Goal: Task Accomplishment & Management: Use online tool/utility

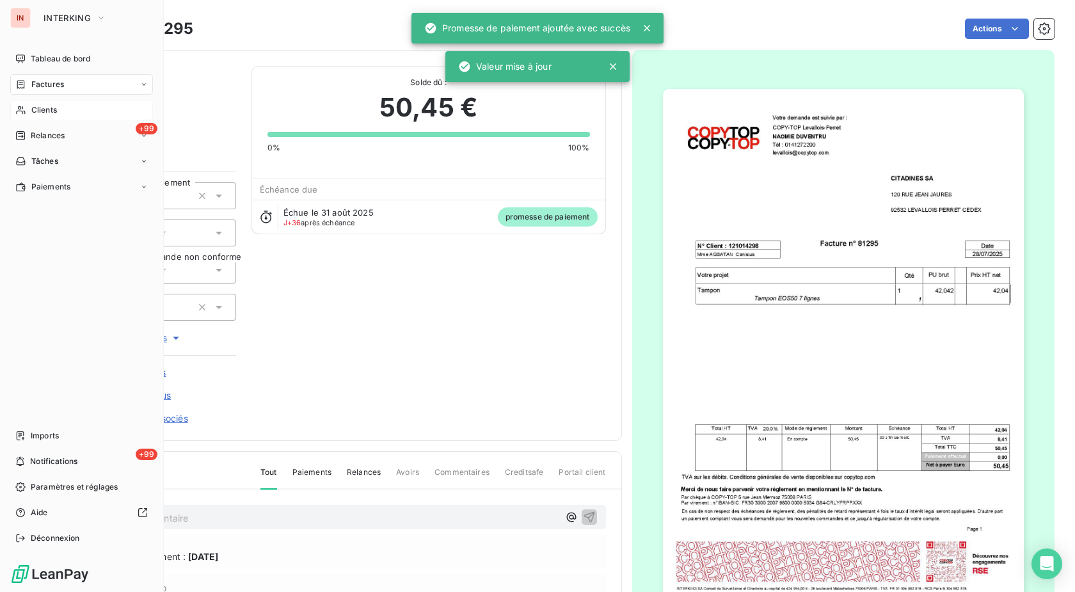
click at [29, 113] on div "Clients" at bounding box center [81, 110] width 143 height 20
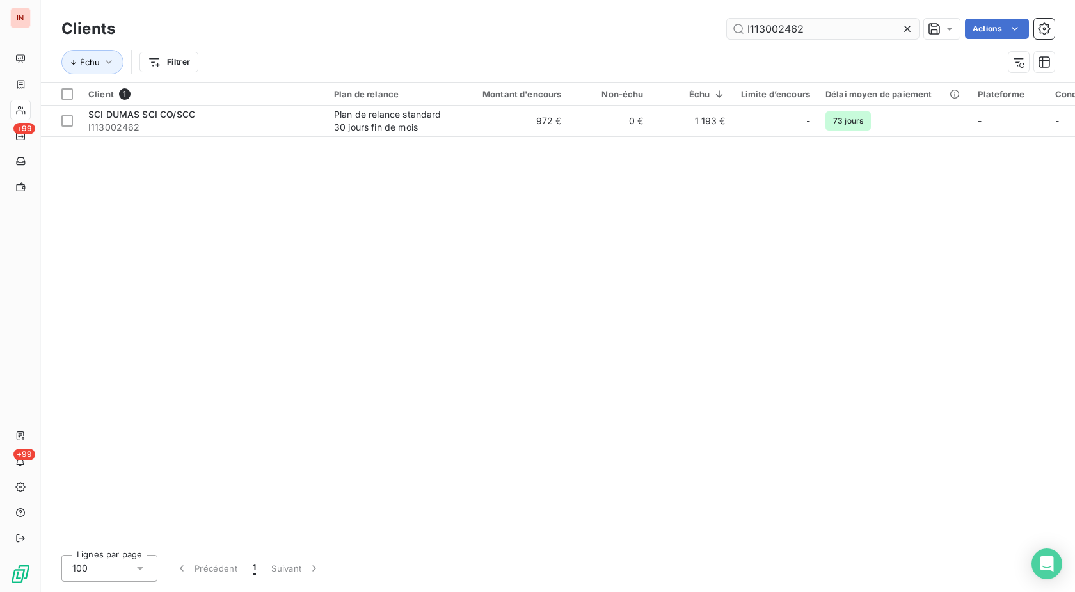
drag, startPoint x: 839, startPoint y: 32, endPoint x: 508, endPoint y: 40, distance: 331.5
click at [727, 39] on input "I113002462" at bounding box center [823, 29] width 192 height 20
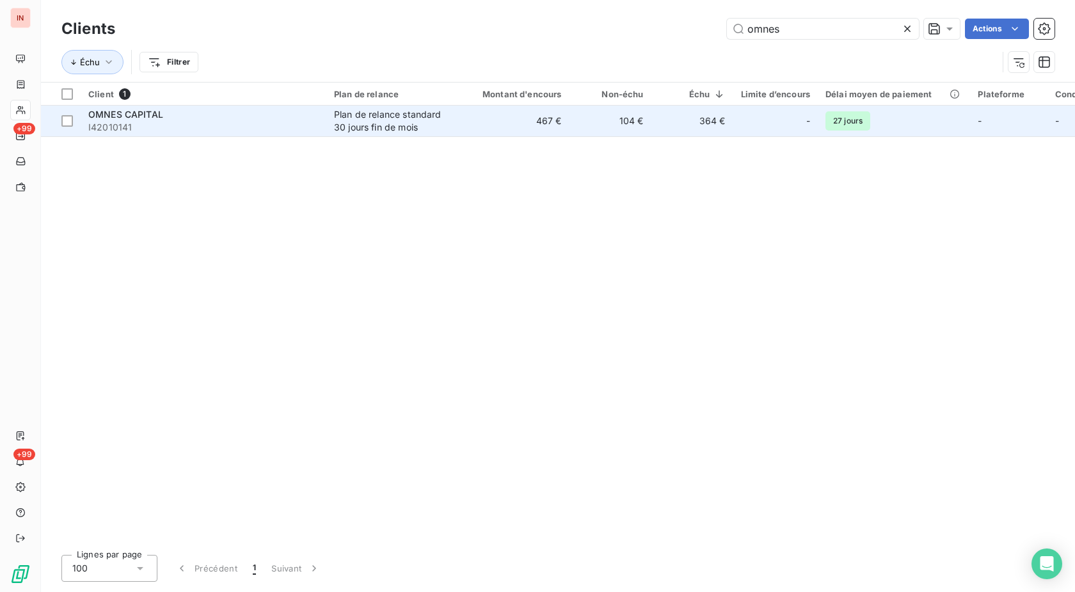
type input "omnes"
click at [310, 123] on span "I42010141" at bounding box center [203, 127] width 230 height 13
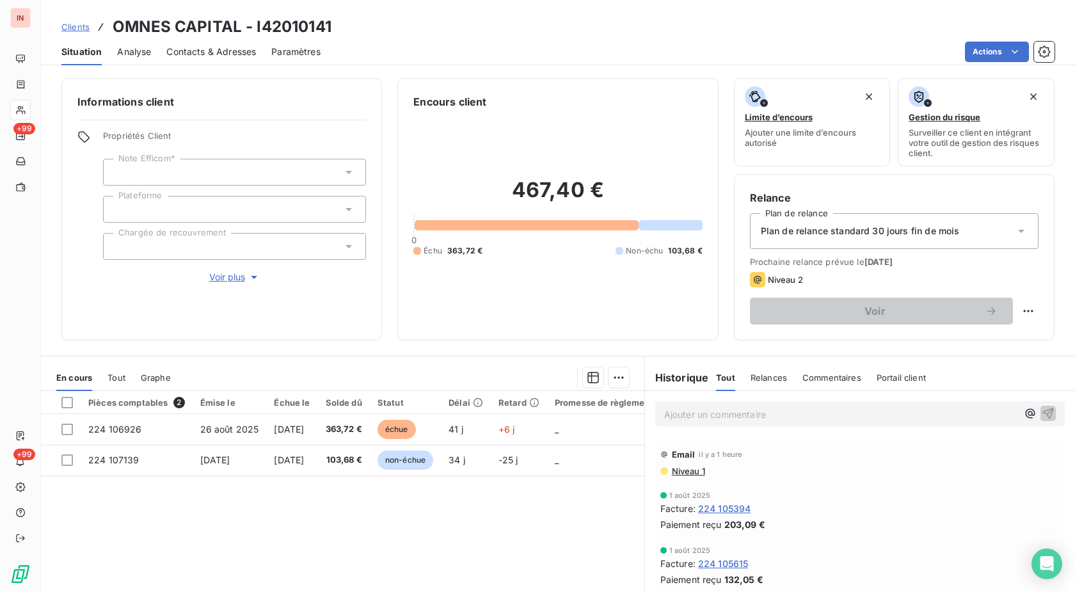
click at [741, 415] on p "Ajouter un commentaire ﻿" at bounding box center [840, 414] width 353 height 16
click at [822, 409] on p "[DATE] - MVI -" at bounding box center [840, 413] width 353 height 15
click at [829, 408] on p "[DATE] - MVI - mail reçu de" at bounding box center [840, 413] width 353 height 15
click at [838, 421] on p "[DATE] - MVI - mail reçu de [EMAIL_ADDRESS][DOMAIN_NAME]" at bounding box center [840, 413] width 353 height 15
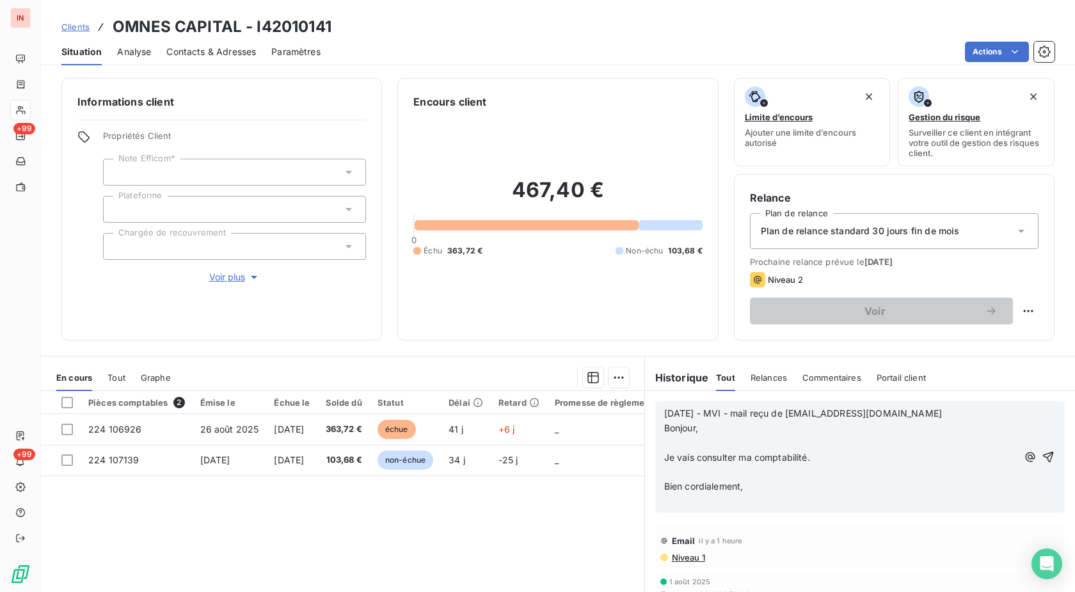
click at [717, 448] on p "﻿" at bounding box center [840, 443] width 353 height 15
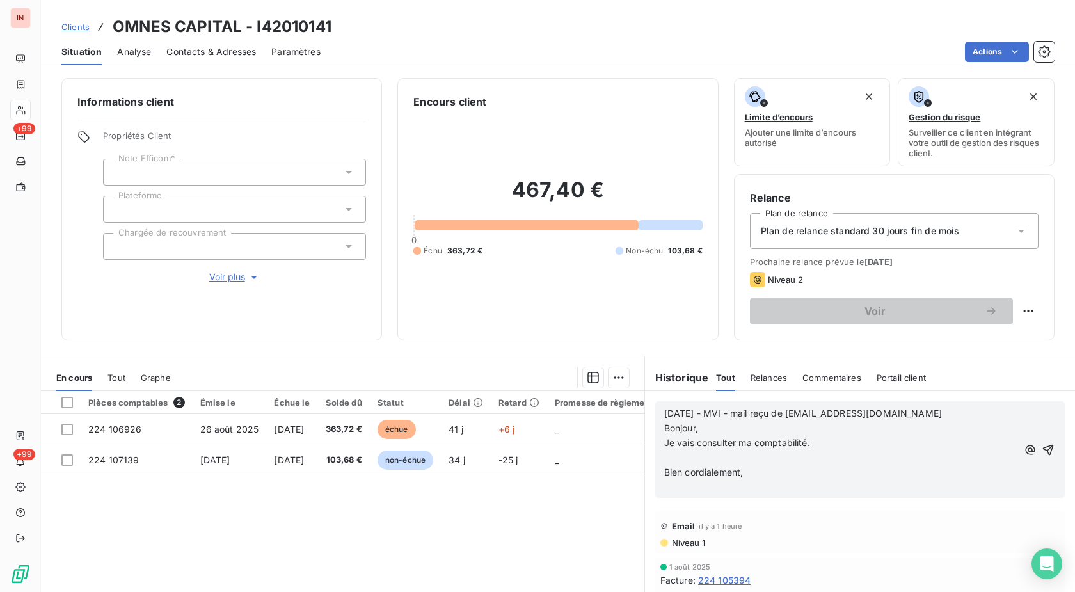
click at [690, 461] on p "﻿" at bounding box center [840, 457] width 353 height 15
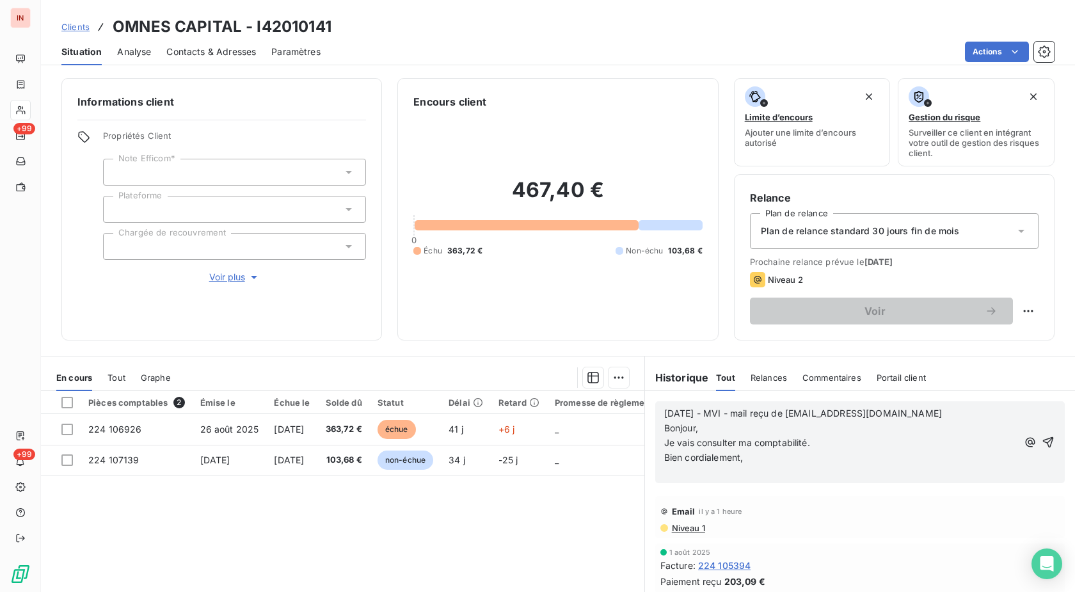
click at [689, 474] on p "﻿" at bounding box center [840, 472] width 353 height 15
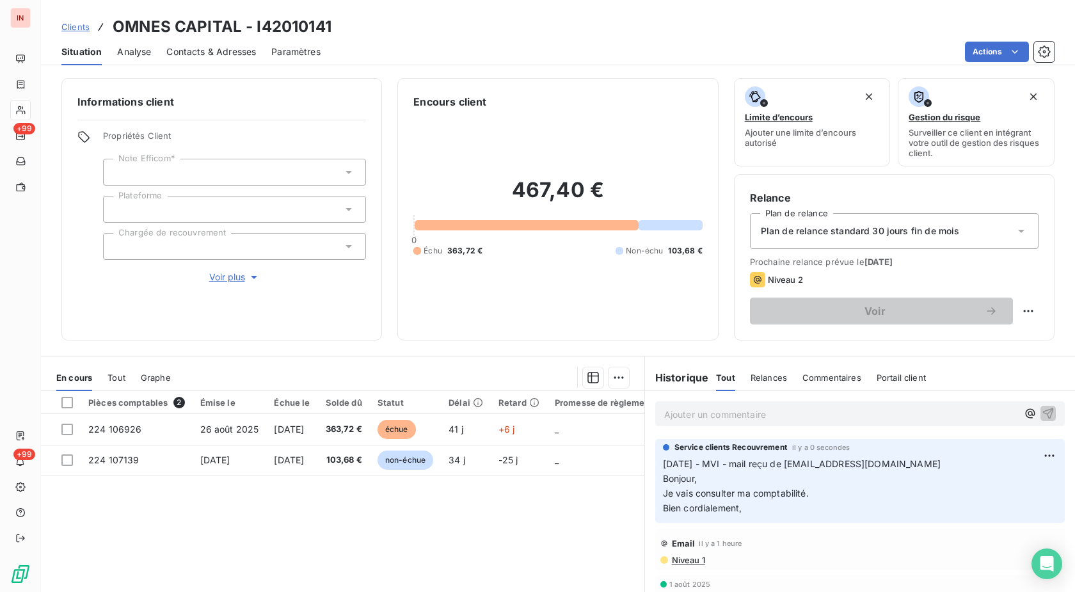
click at [715, 406] on p "Ajouter un commentaire ﻿" at bounding box center [840, 414] width 353 height 16
click at [847, 412] on p "[DATE] - MVI - mail reçu de" at bounding box center [840, 413] width 353 height 15
click at [708, 420] on p "[DATE] - MVI - mail reçu de [EMAIL_ADDRESS][DOMAIN_NAME]" at bounding box center [840, 413] width 353 height 15
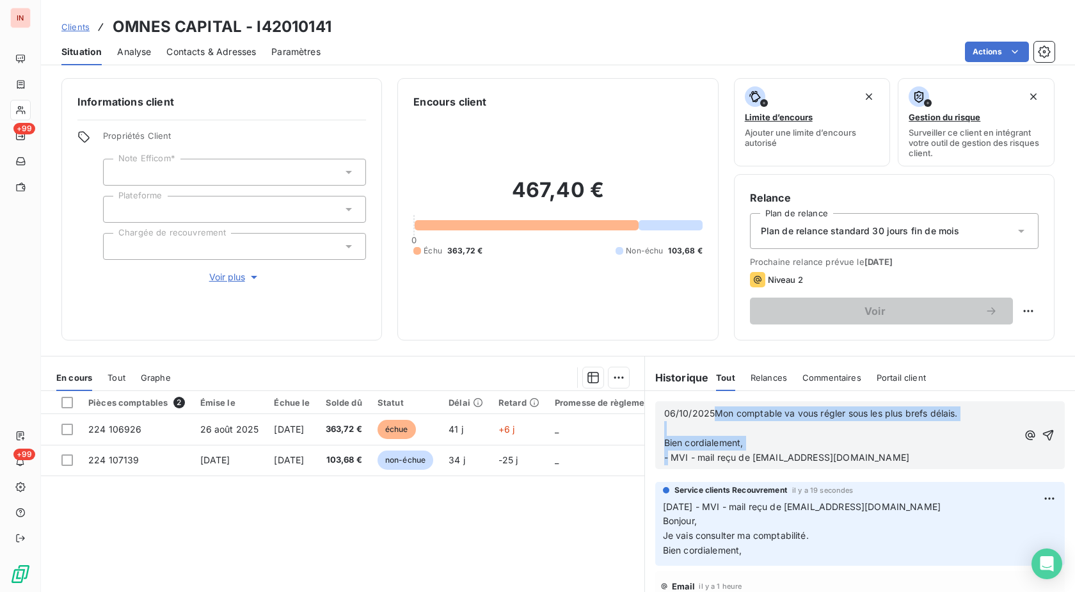
drag, startPoint x: 660, startPoint y: 455, endPoint x: 710, endPoint y: 411, distance: 66.6
click at [710, 411] on div "06/10/2025Mon comptable va vous régler sous les plus brefs délais. ﻿ Bien cordi…" at bounding box center [840, 435] width 353 height 59
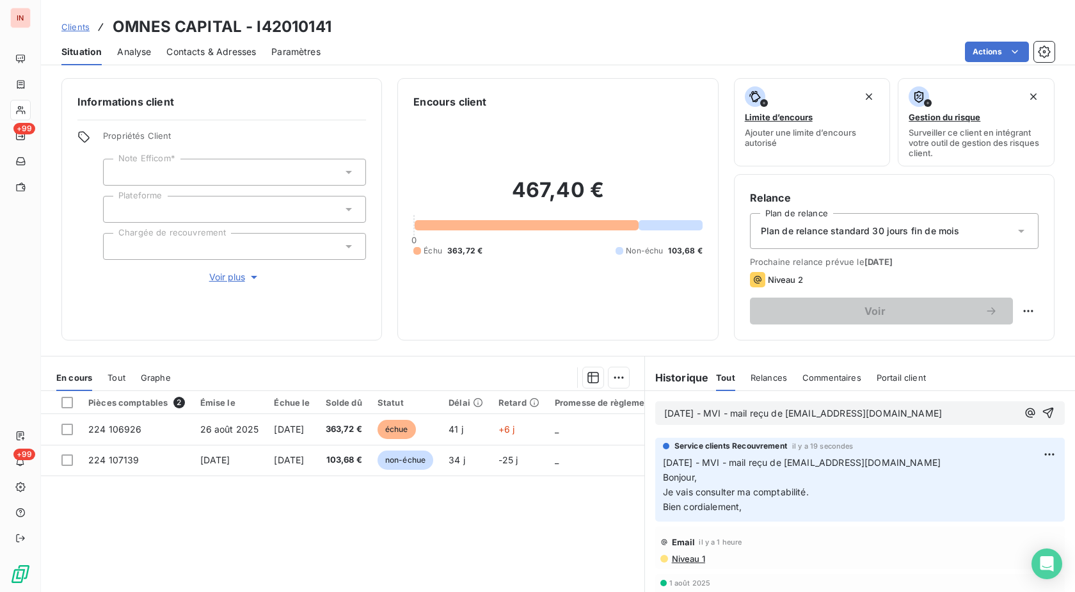
click at [706, 421] on p "[DATE] - MVI - mail reçu de [EMAIL_ADDRESS][DOMAIN_NAME]" at bounding box center [840, 413] width 353 height 15
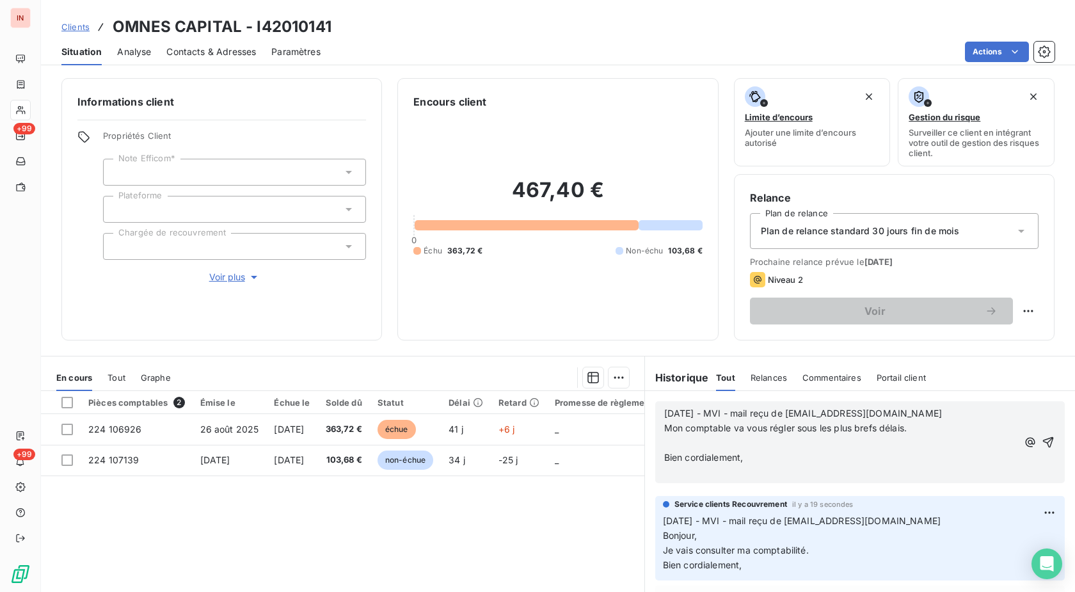
click at [681, 441] on p "﻿" at bounding box center [840, 443] width 353 height 15
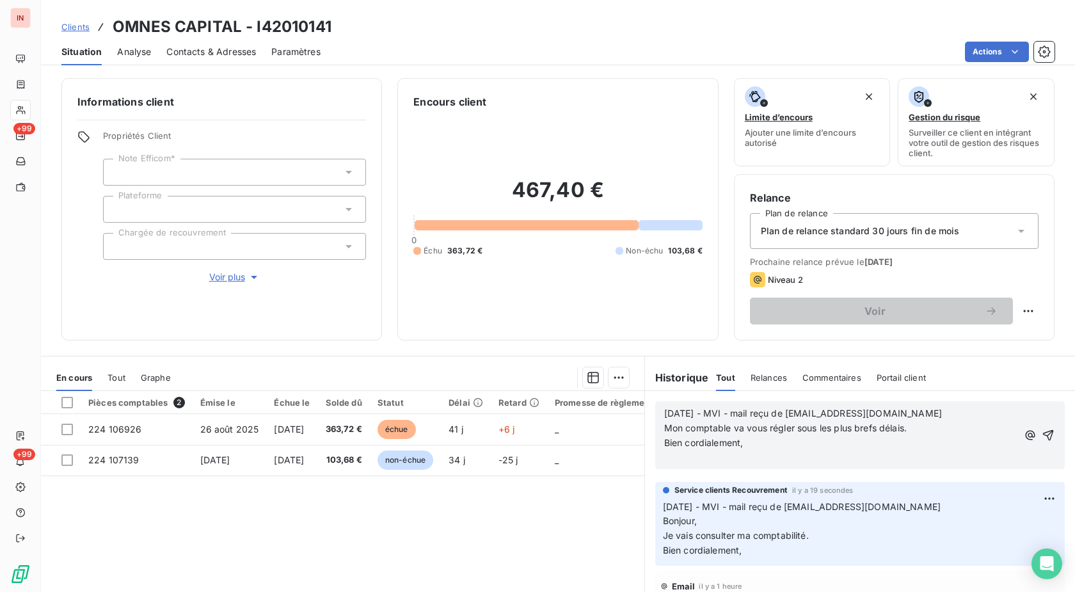
click at [677, 463] on p "﻿" at bounding box center [840, 457] width 353 height 15
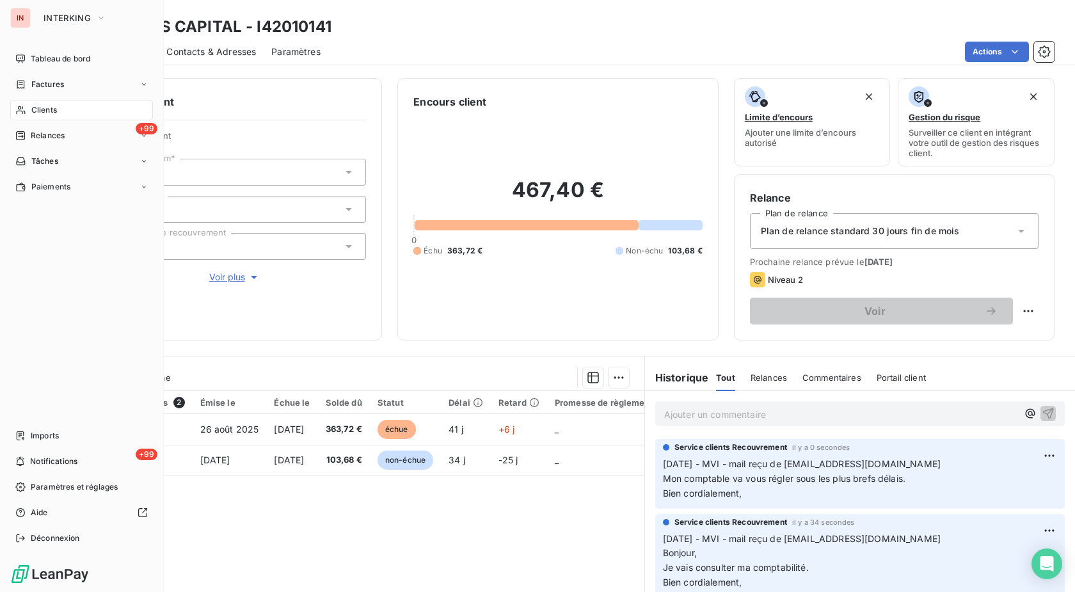
click at [42, 111] on span "Clients" at bounding box center [44, 110] width 26 height 12
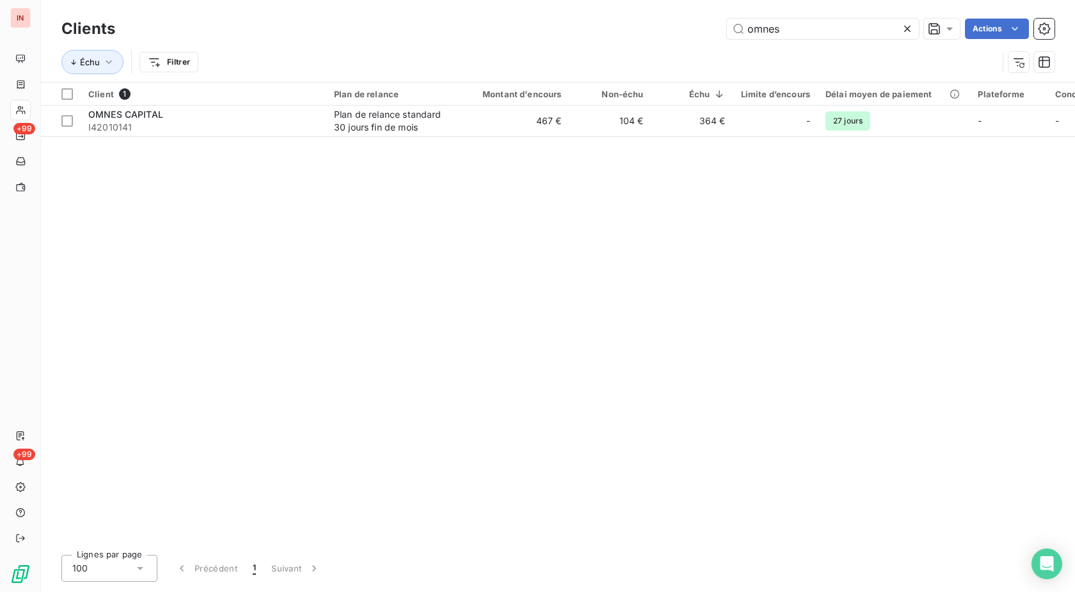
drag, startPoint x: 798, startPoint y: 31, endPoint x: 512, endPoint y: 39, distance: 286.1
click at [727, 39] on input "omnes" at bounding box center [823, 29] width 192 height 20
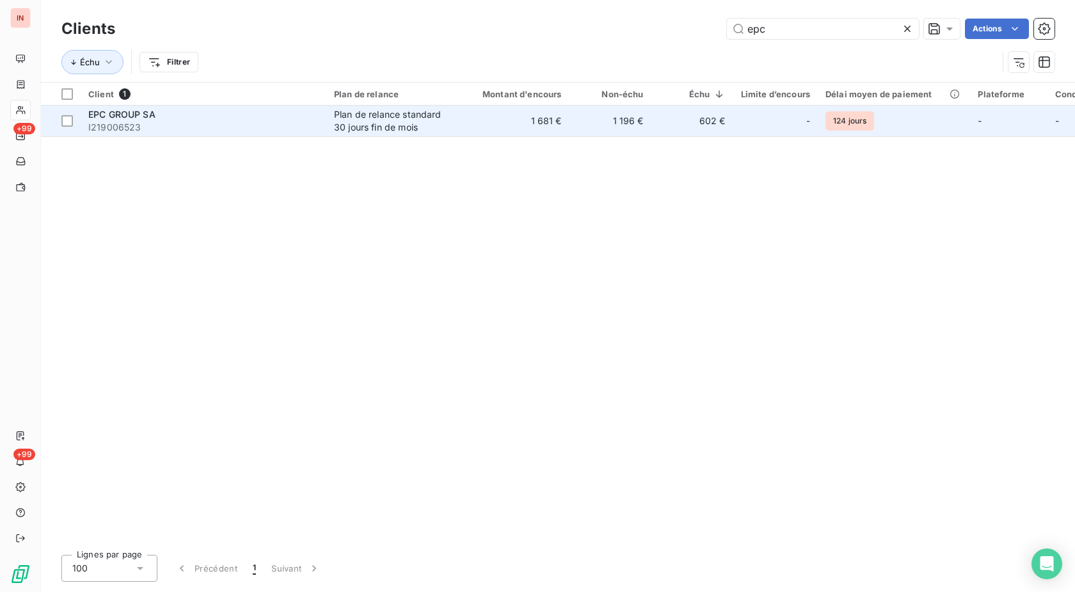
type input "epc"
click at [319, 112] on td "EPC GROUP SA I219006523" at bounding box center [204, 121] width 246 height 31
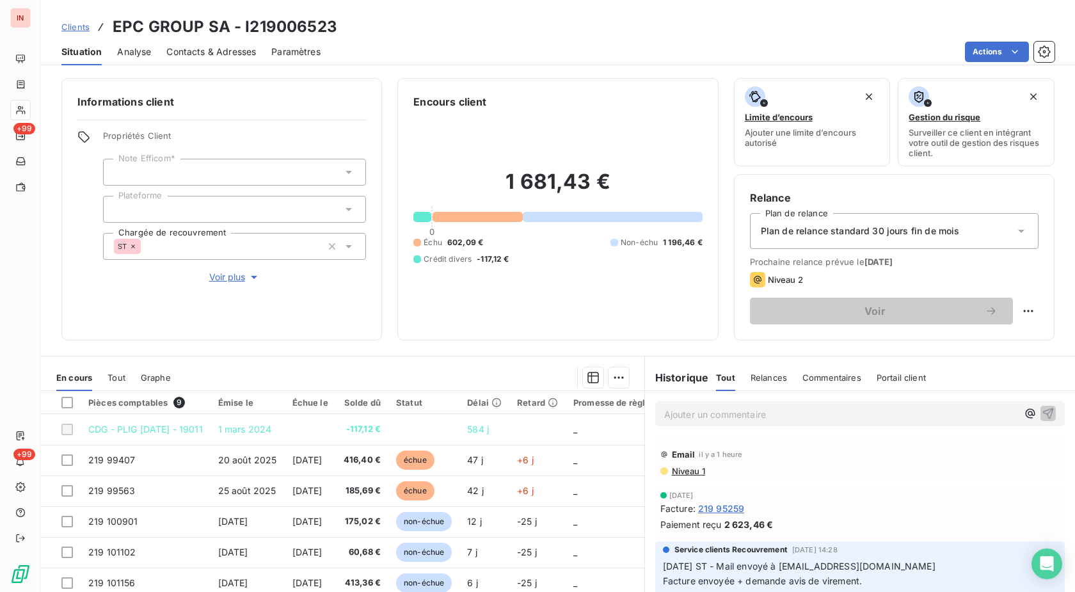
click at [803, 413] on p "Ajouter un commentaire ﻿" at bounding box center [840, 414] width 353 height 16
drag, startPoint x: 642, startPoint y: 415, endPoint x: 405, endPoint y: 418, distance: 236.8
click at [645, 418] on div "[DATE] - MVI - Email il y a 1 heure Niveau 1 [DATE] Facture : 219 95259 Paiemen…" at bounding box center [860, 533] width 430 height 285
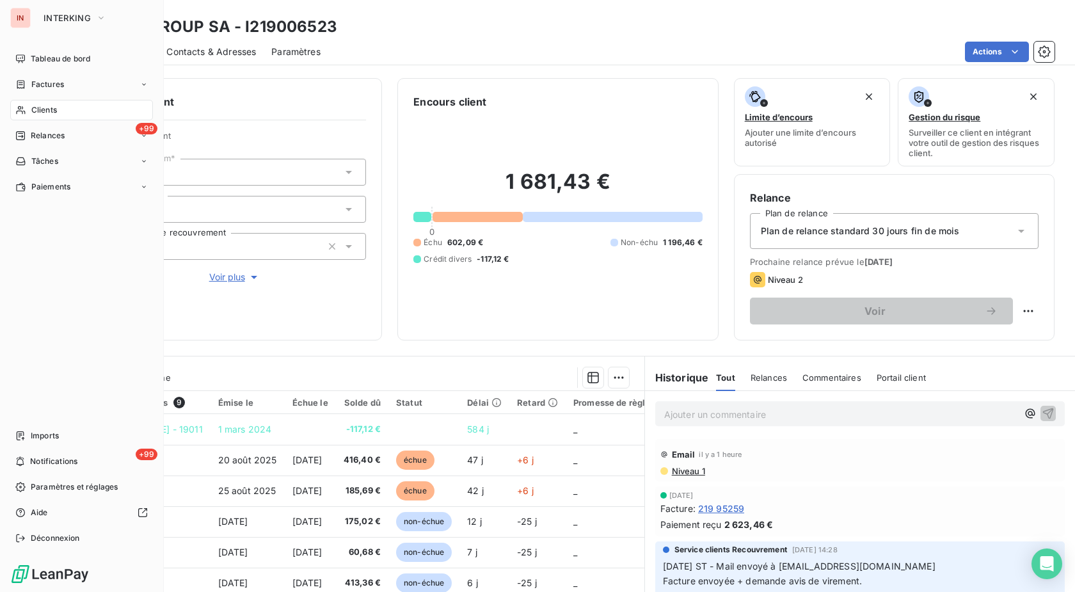
click at [28, 110] on div "Clients" at bounding box center [81, 110] width 143 height 20
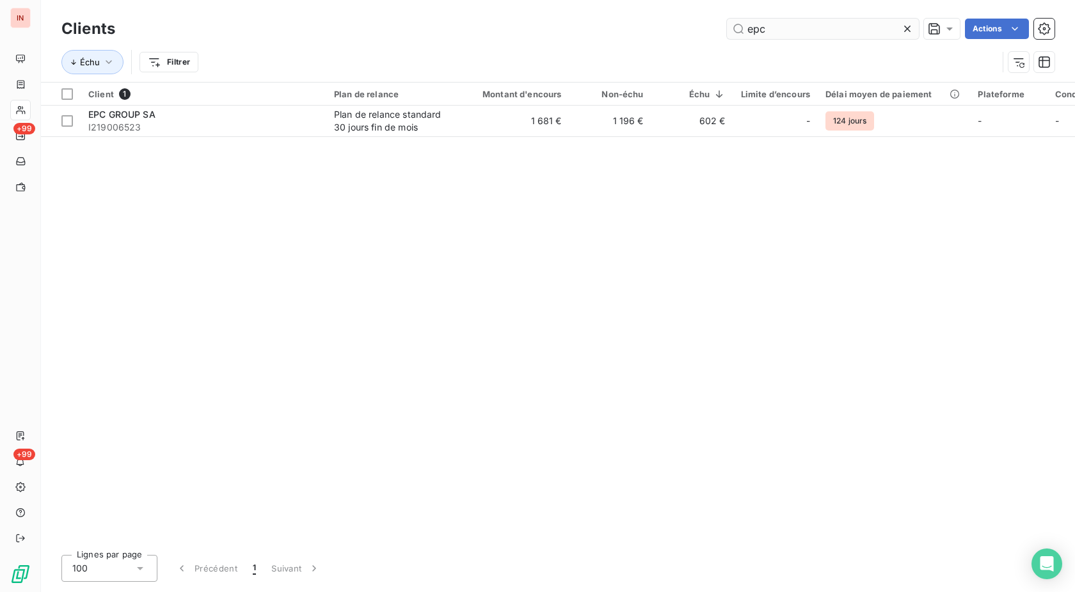
drag, startPoint x: 619, startPoint y: 33, endPoint x: 498, endPoint y: 45, distance: 121.5
click at [727, 39] on input "epc" at bounding box center [823, 29] width 192 height 20
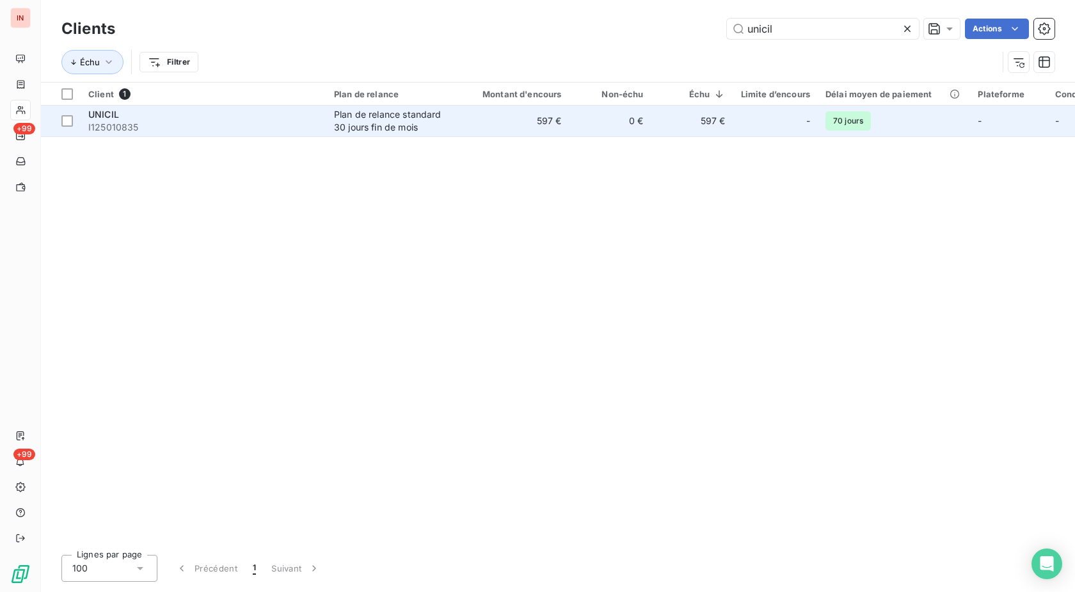
type input "unicil"
click at [473, 125] on td "597 €" at bounding box center [514, 121] width 110 height 31
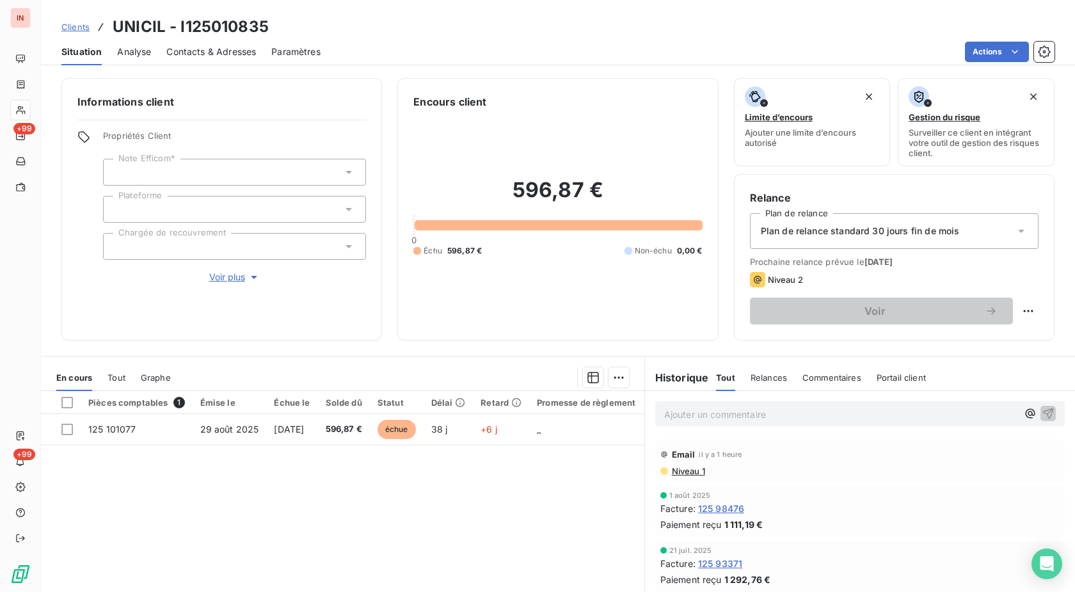
click at [756, 421] on p "Ajouter un commentaire ﻿" at bounding box center [840, 414] width 353 height 16
click at [838, 414] on p "[DATE] - MVI -" at bounding box center [840, 413] width 353 height 15
click at [743, 413] on span "[DATE] - MVI - [EMAIL_ADDRESS][DOMAIN_NAME]" at bounding box center [775, 413] width 223 height 11
click at [901, 411] on p "[DATE] - MVI - mail reçu de [EMAIL_ADDRESS][DOMAIN_NAME]" at bounding box center [840, 413] width 353 height 15
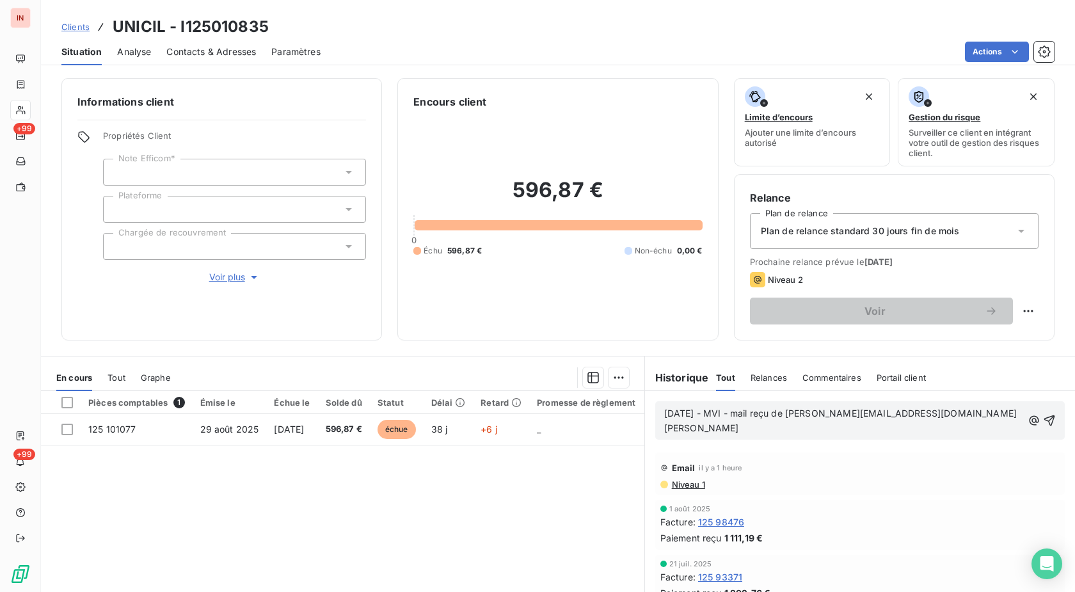
click at [914, 417] on p "[DATE] - MVI - mail reçu de [PERSON_NAME][EMAIL_ADDRESS][DOMAIN_NAME] [PERSON_N…" at bounding box center [843, 420] width 358 height 29
click at [990, 413] on p "[DATE] - MVI - mail reçu de [EMAIL_ADDRESS][DOMAIN_NAME] copie [DOMAIN_NAME][EM…" at bounding box center [843, 420] width 358 height 29
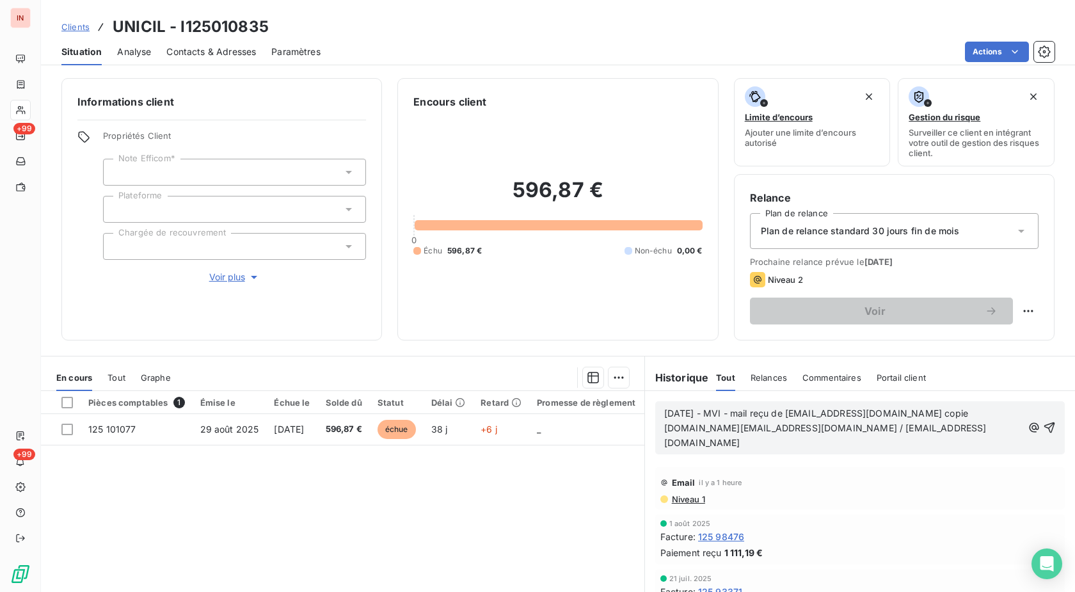
click at [738, 447] on p "[DATE] - MVI - mail reçu de [EMAIL_ADDRESS][DOMAIN_NAME] copie [DOMAIN_NAME][EM…" at bounding box center [843, 428] width 358 height 44
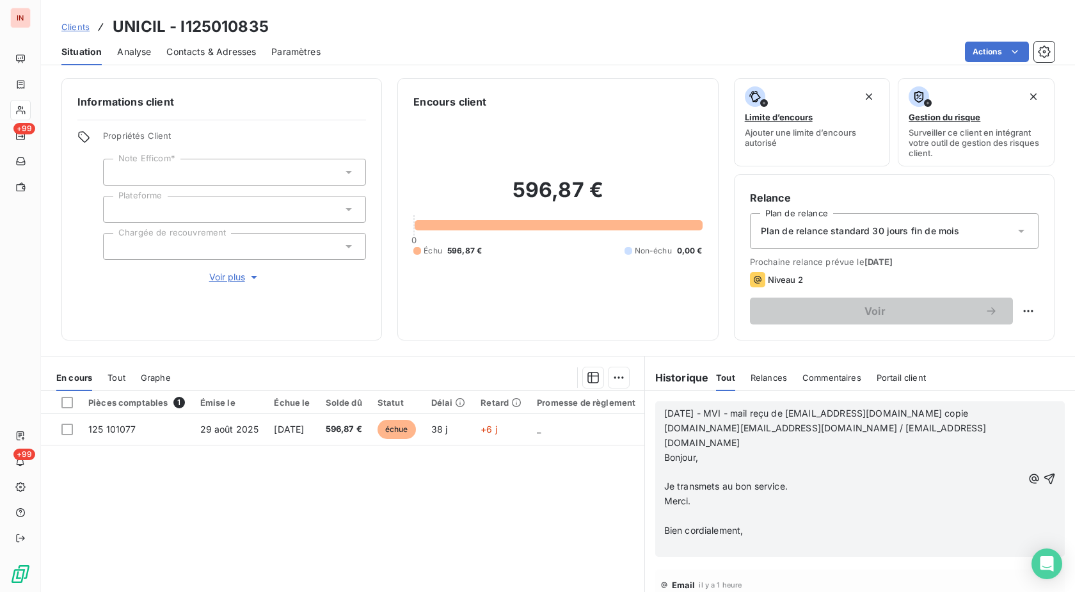
click at [688, 465] on p "﻿" at bounding box center [843, 472] width 358 height 15
click at [687, 494] on p "﻿" at bounding box center [843, 501] width 358 height 15
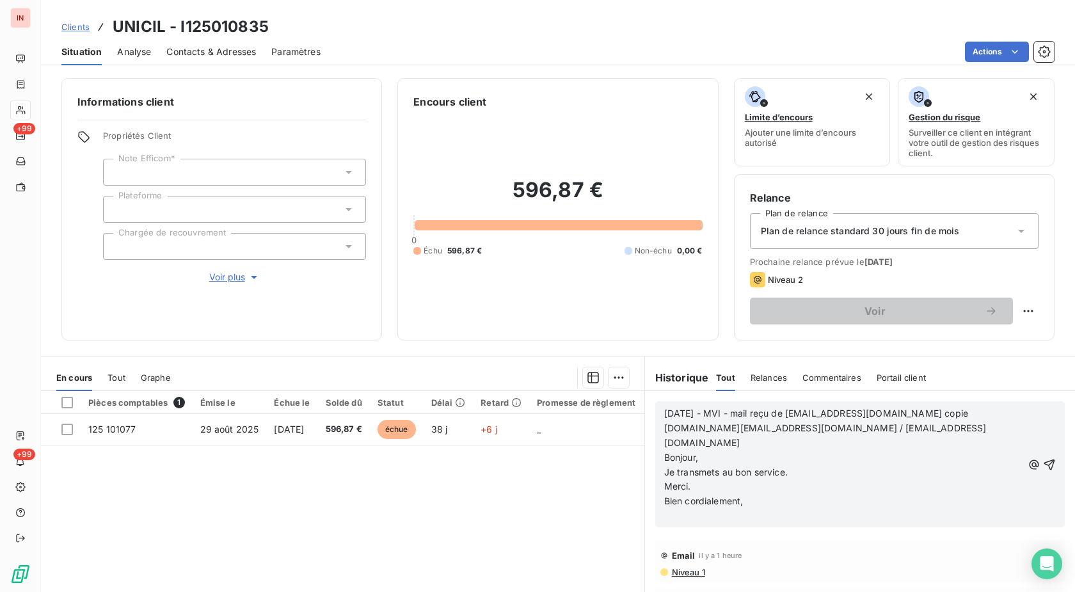
click at [688, 509] on p "﻿" at bounding box center [843, 516] width 358 height 15
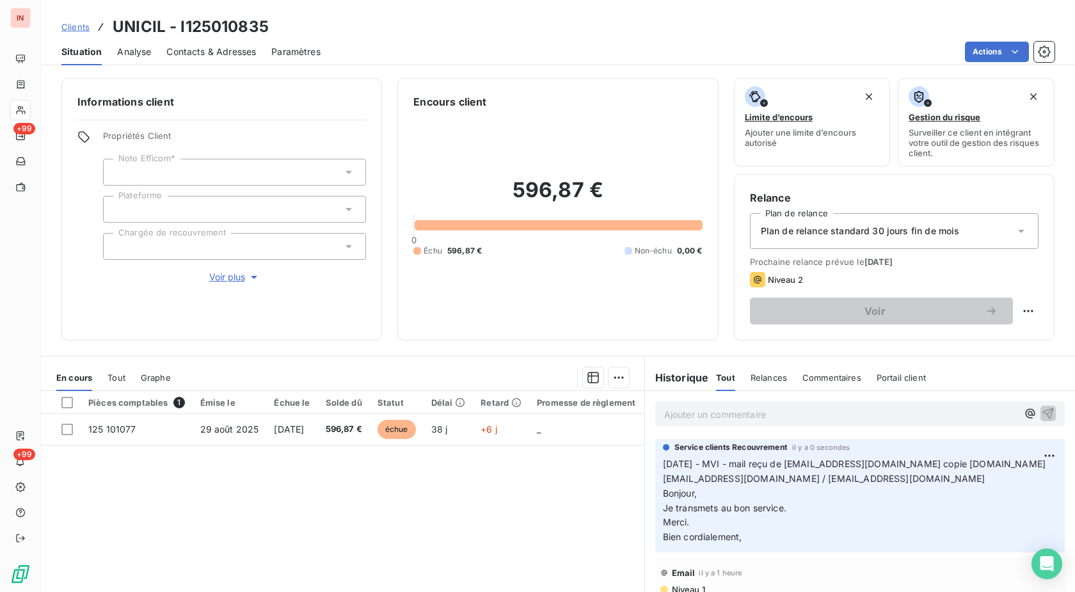
click at [210, 254] on div at bounding box center [234, 246] width 263 height 27
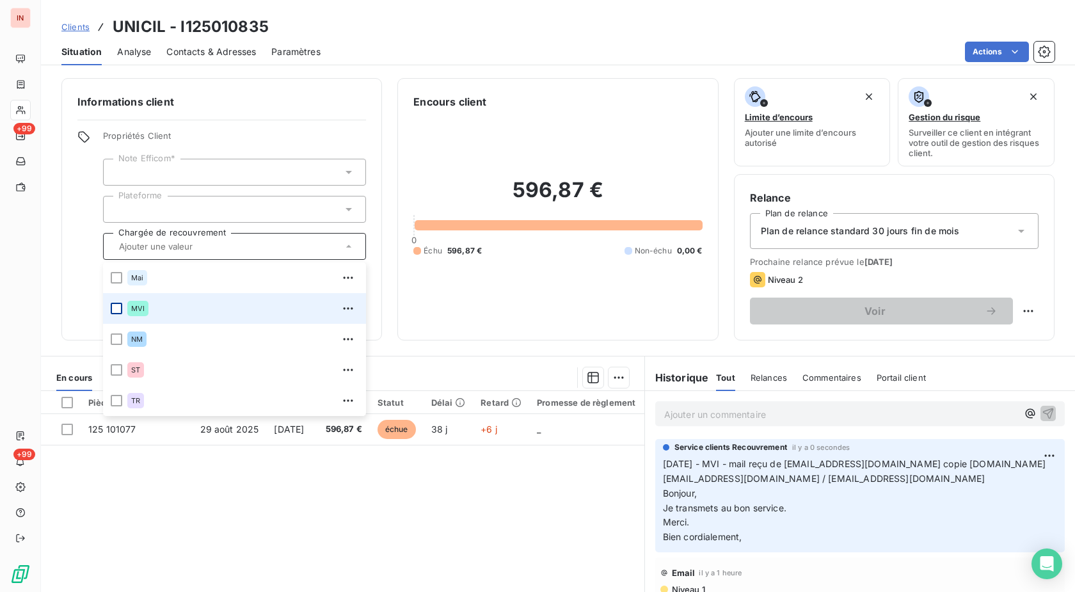
click at [117, 306] on div at bounding box center [117, 309] width 12 height 12
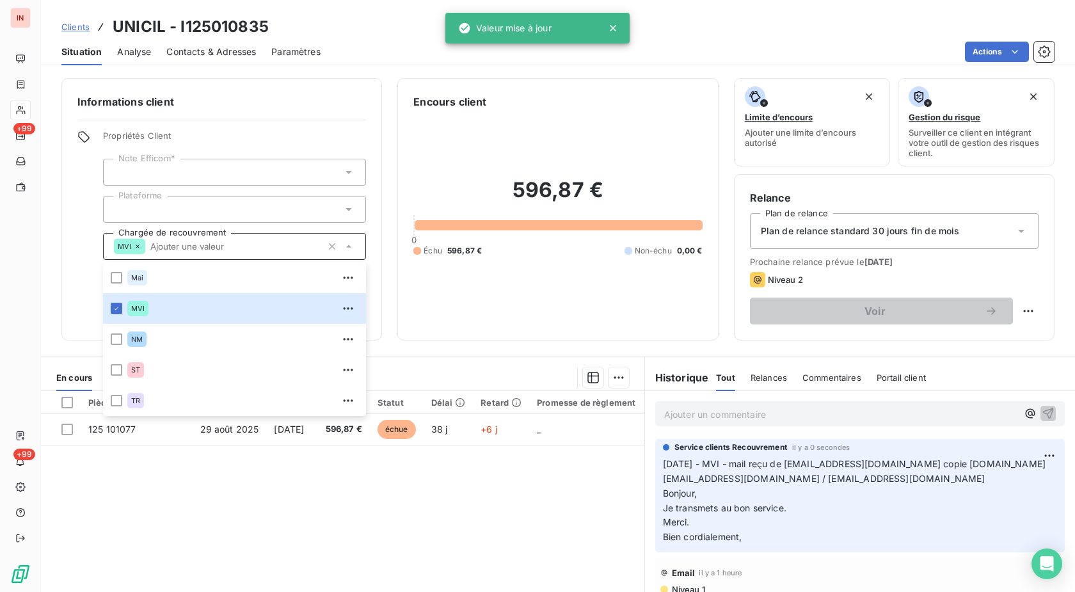
click at [418, 305] on div "596,87 € 0 Échu 596,87 € Non-échu 0,00 €" at bounding box center [557, 216] width 289 height 215
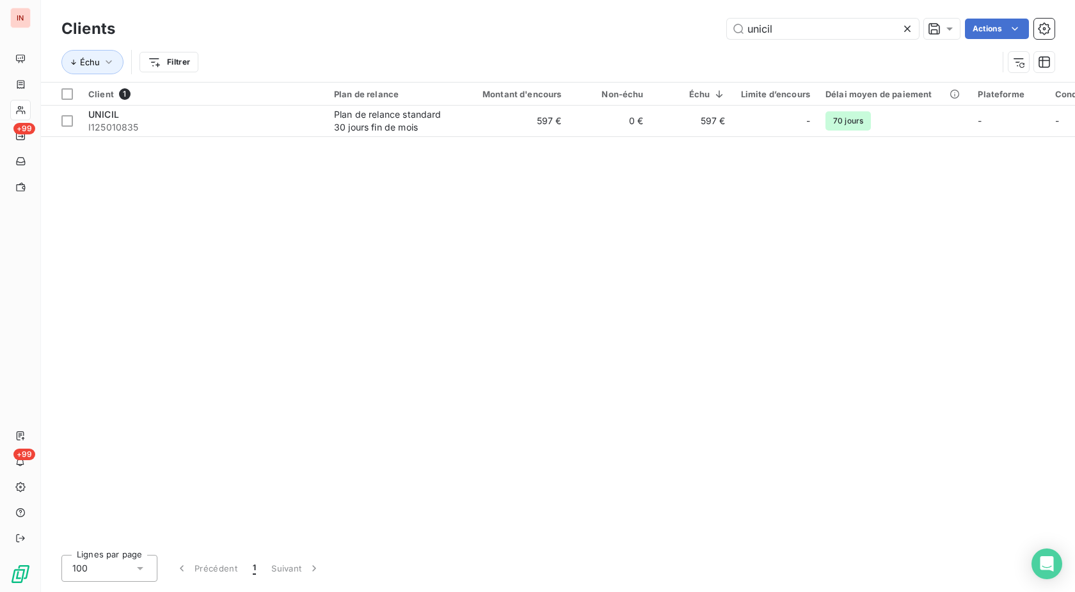
drag, startPoint x: 504, startPoint y: 33, endPoint x: 413, endPoint y: 35, distance: 91.5
click at [727, 34] on input "unicil" at bounding box center [823, 29] width 192 height 20
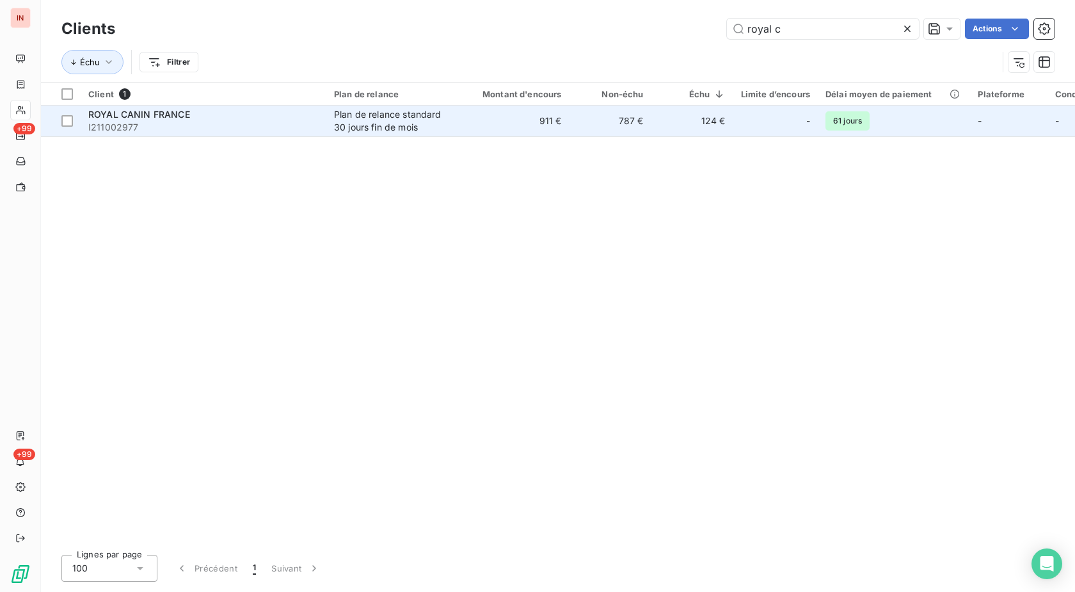
type input "royal c"
click at [446, 120] on div "Plan de relance standard 30 jours fin de mois" at bounding box center [393, 121] width 118 height 26
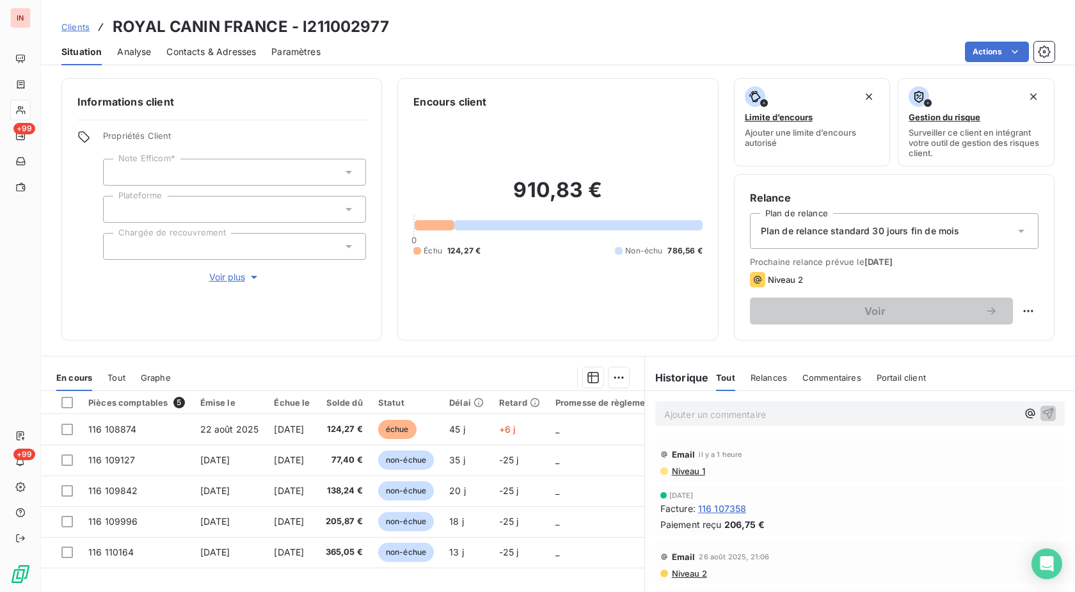
click at [203, 54] on span "Contacts & Adresses" at bounding box center [211, 51] width 90 height 13
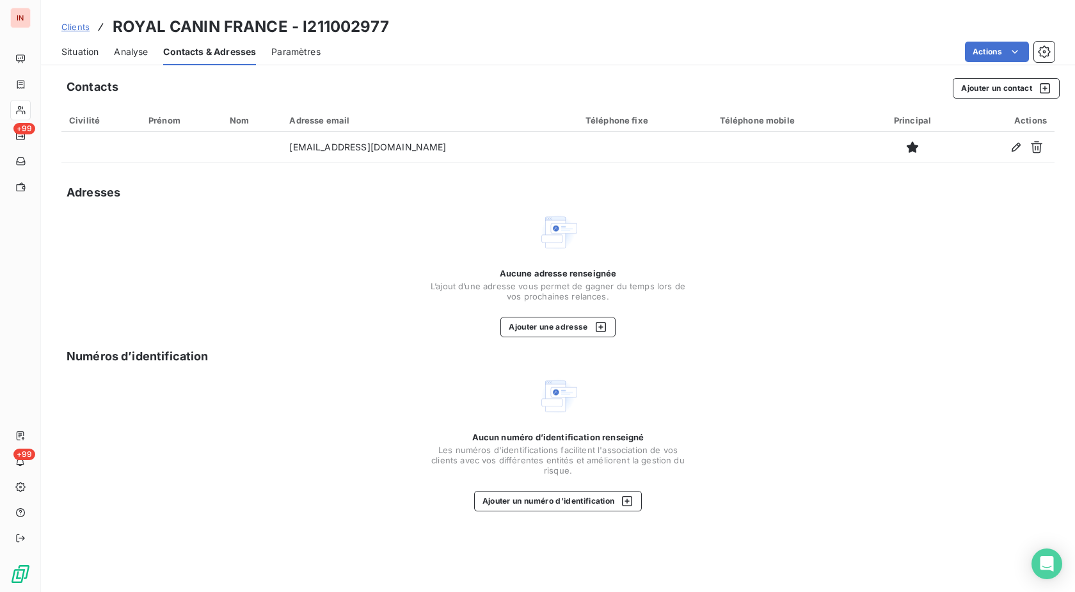
click at [88, 51] on span "Situation" at bounding box center [79, 51] width 37 height 13
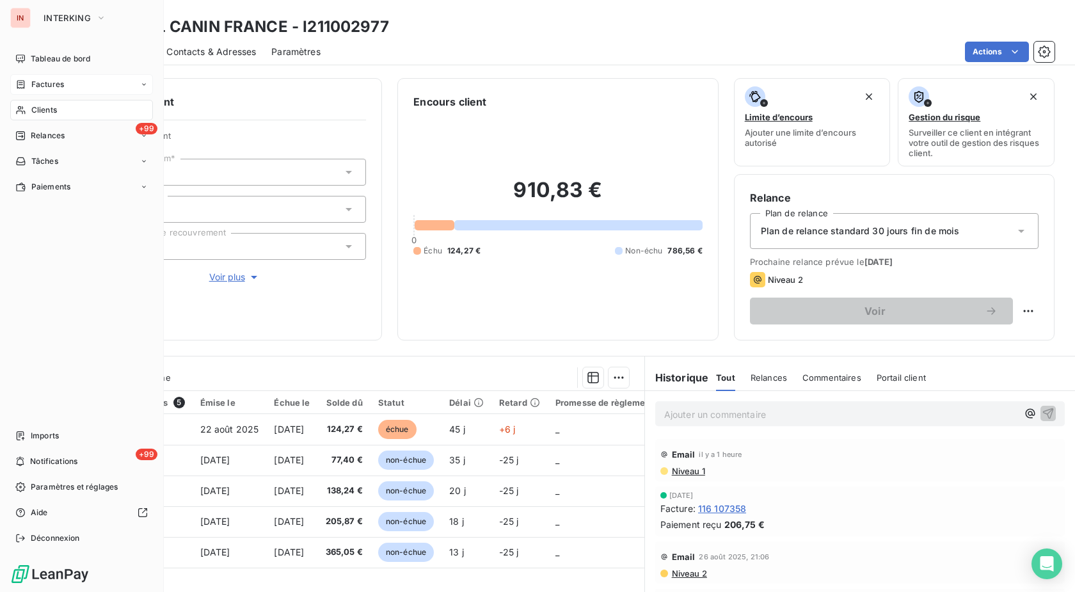
click at [34, 90] on span "Factures" at bounding box center [47, 85] width 33 height 12
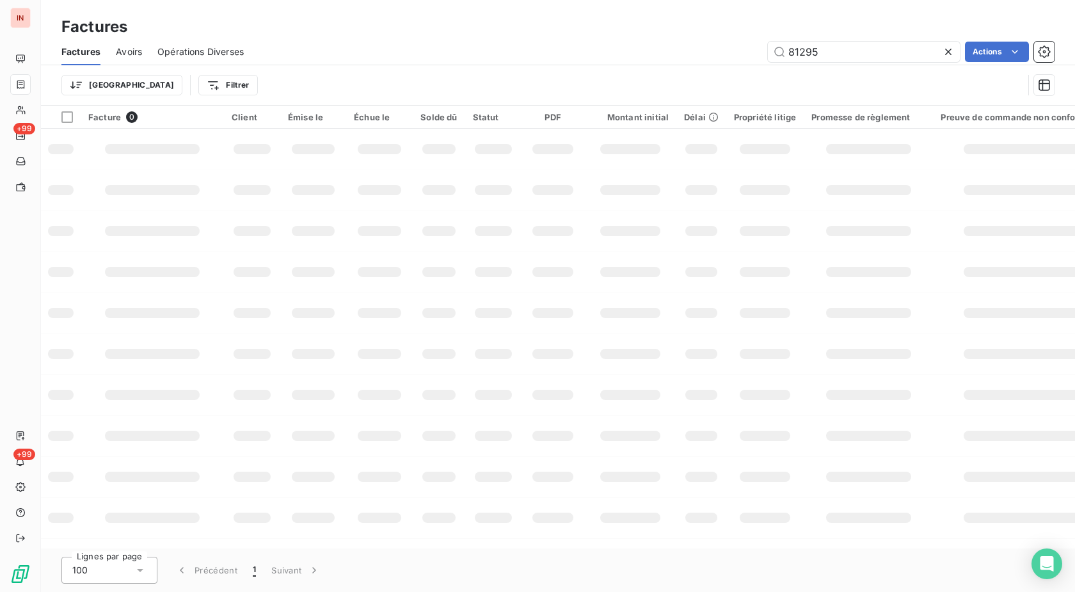
drag, startPoint x: 850, startPoint y: 49, endPoint x: 528, endPoint y: 67, distance: 322.4
click at [768, 62] on input "81295" at bounding box center [864, 52] width 192 height 20
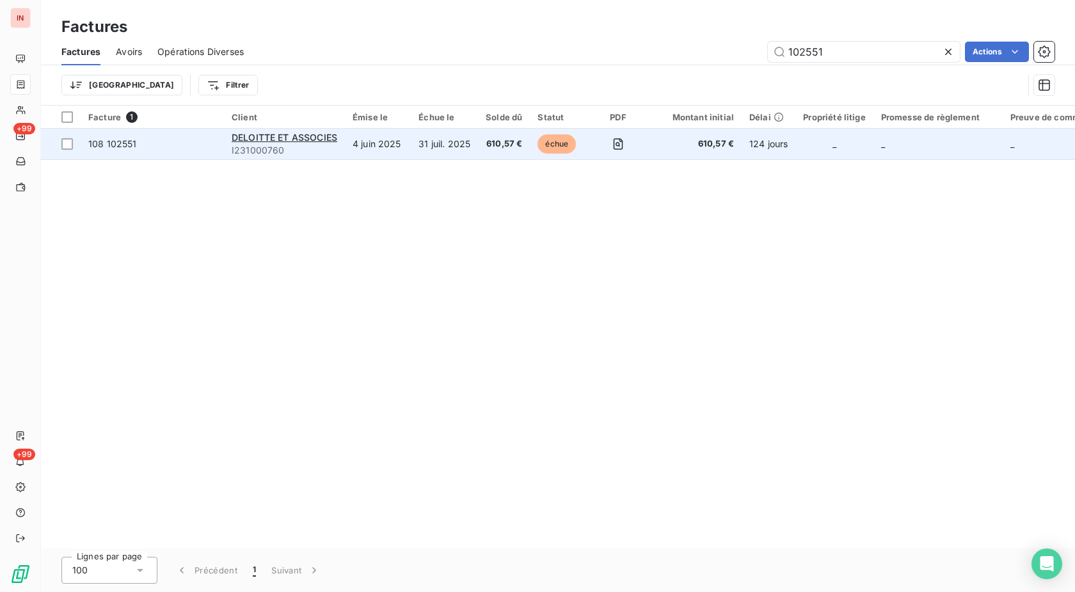
type input "102551"
click at [383, 146] on td "4 juin 2025" at bounding box center [378, 144] width 66 height 31
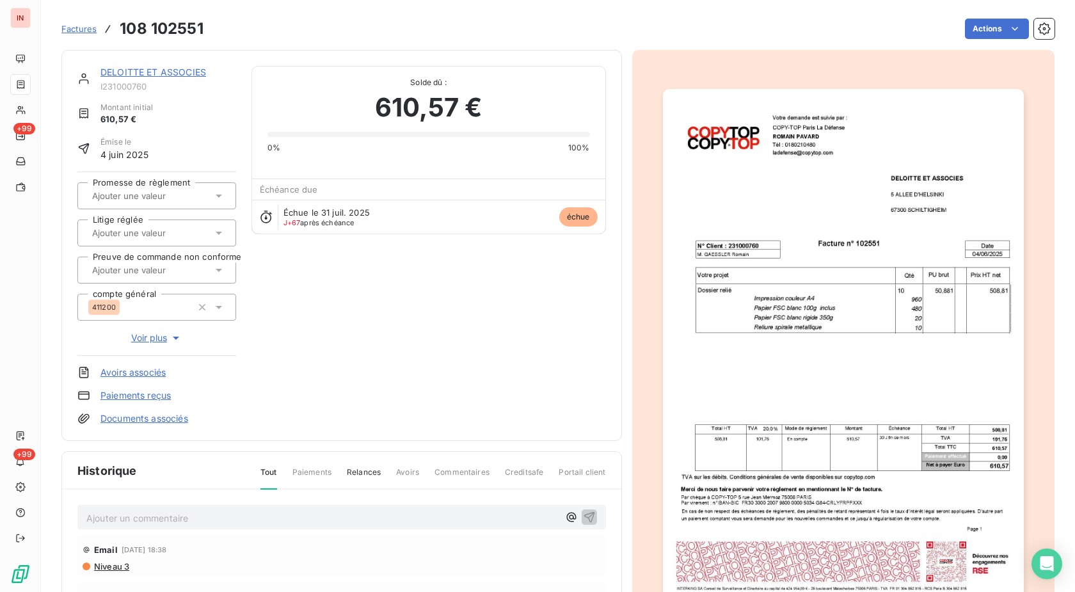
click at [187, 75] on link "DELOITTE ET ASSOCIES" at bounding box center [153, 72] width 106 height 11
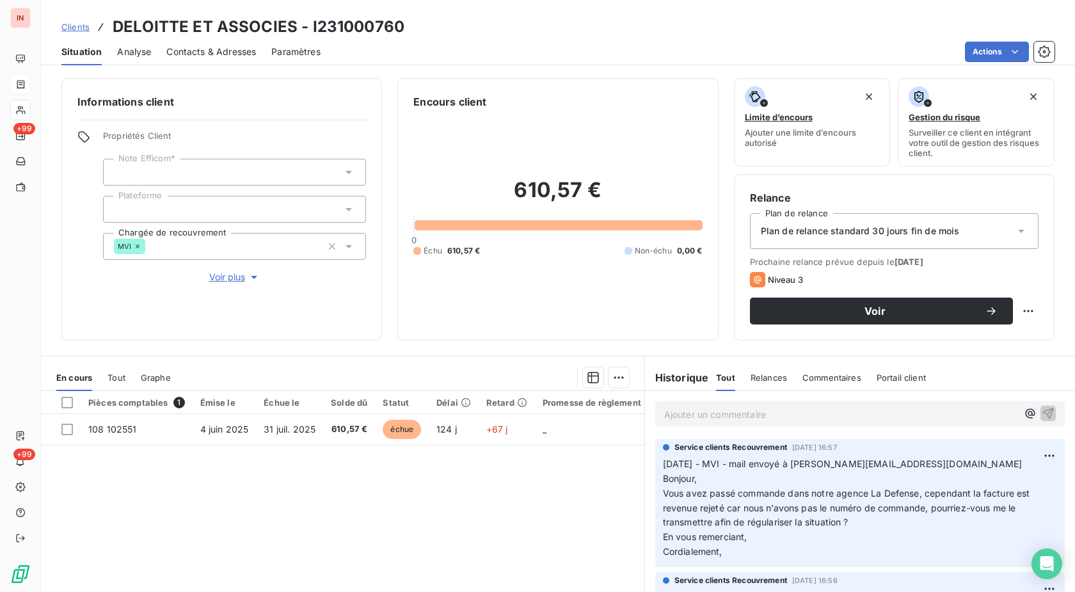
click at [737, 409] on p "Ajouter un commentaire ﻿" at bounding box center [840, 414] width 353 height 16
click at [823, 415] on p "[DATE] - MVI - mail reçu de" at bounding box center [840, 413] width 353 height 15
click at [768, 421] on p "[DATE] - MVI - mail reçu de [PERSON_NAME][EMAIL_ADDRESS][DOMAIN_NAME]" at bounding box center [840, 413] width 353 height 15
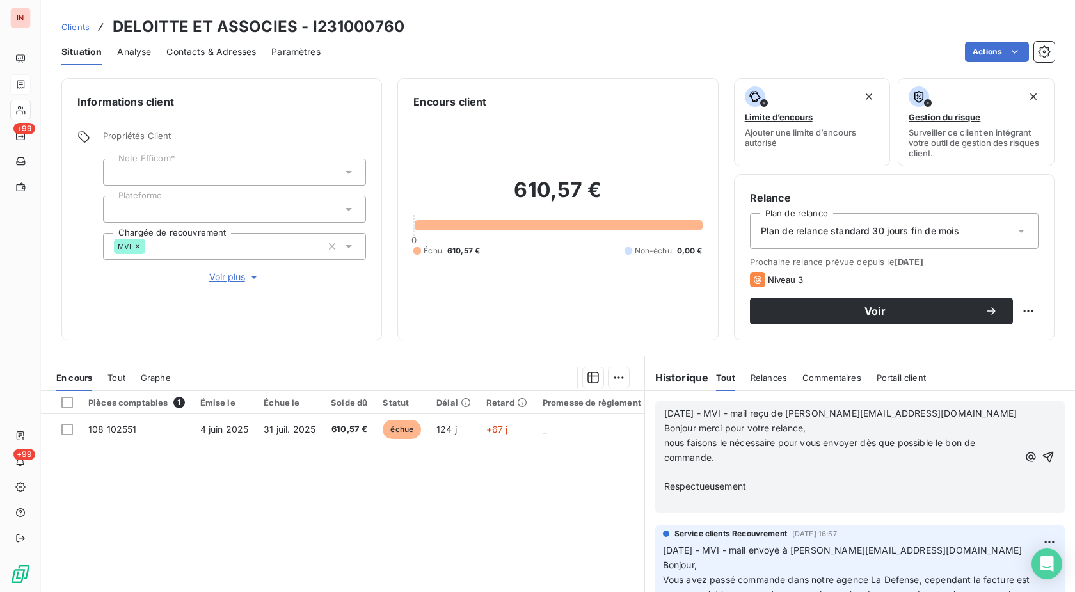
click at [685, 468] on p "﻿" at bounding box center [841, 472] width 354 height 15
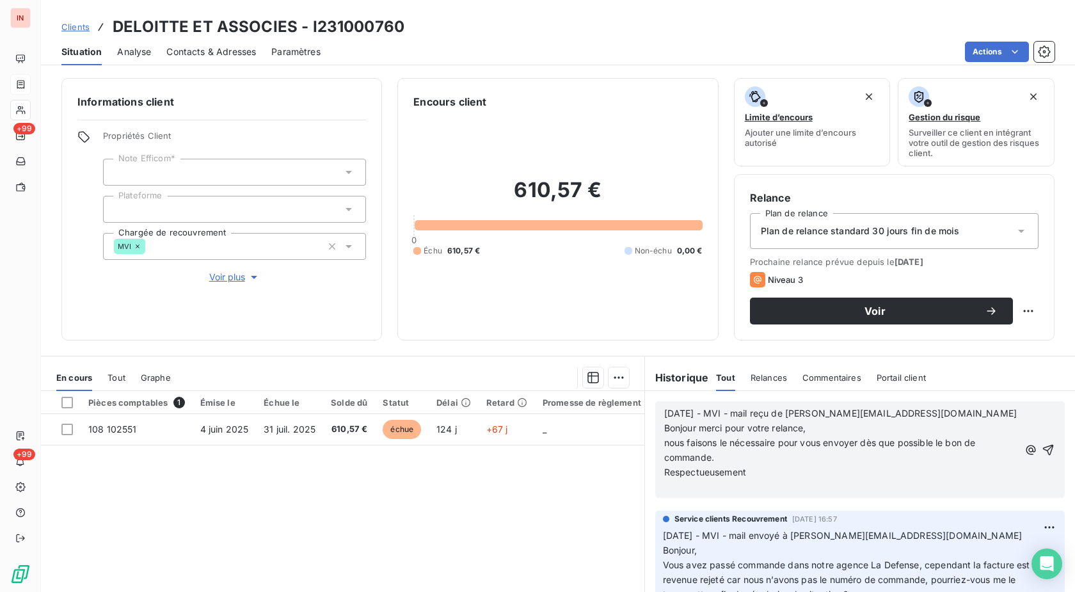
click at [685, 487] on p "﻿" at bounding box center [841, 486] width 354 height 15
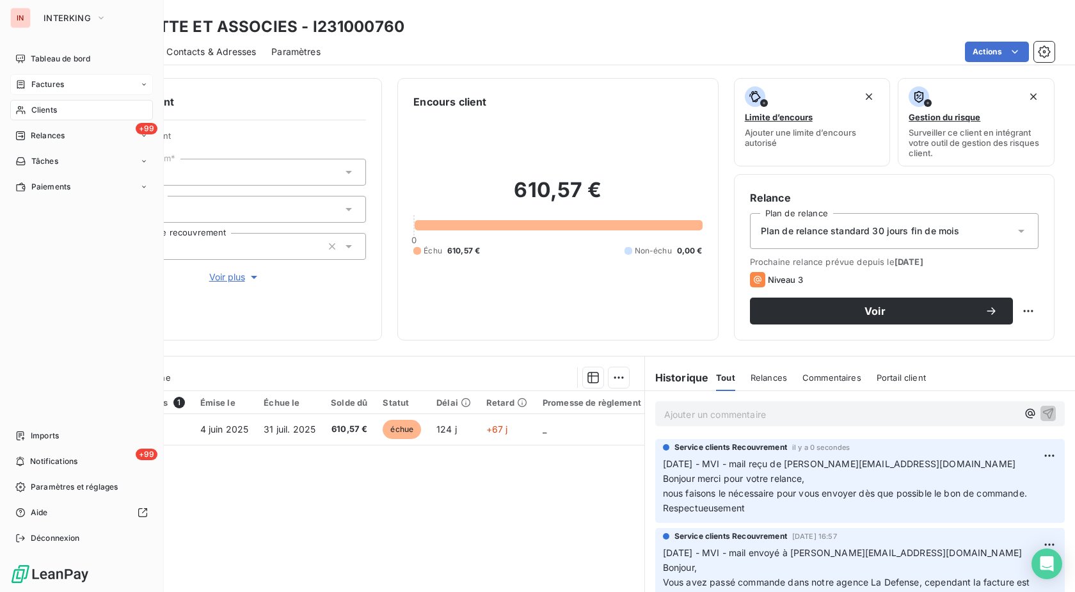
click at [28, 109] on div "Clients" at bounding box center [81, 110] width 143 height 20
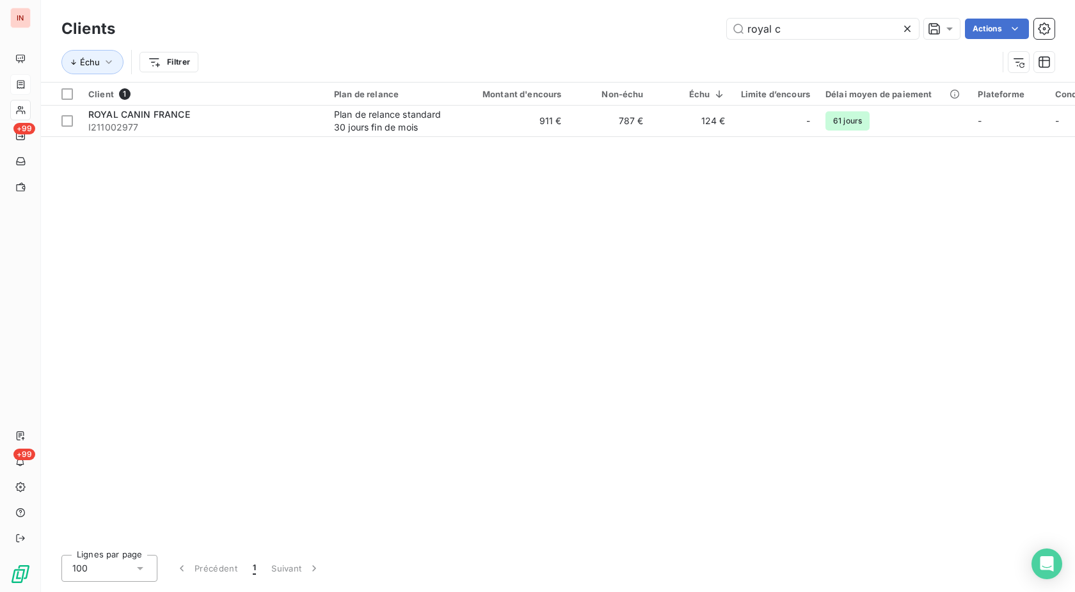
click at [727, 31] on input "royal c" at bounding box center [823, 29] width 192 height 20
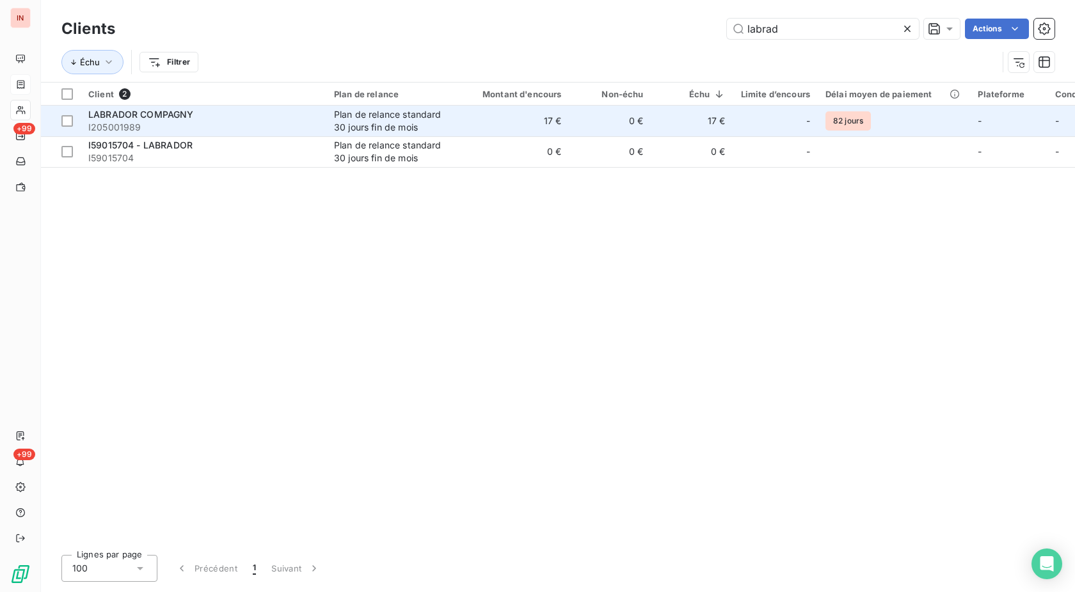
type input "labrad"
click at [359, 124] on div "Plan de relance standard 30 jours fin de mois" at bounding box center [393, 121] width 118 height 26
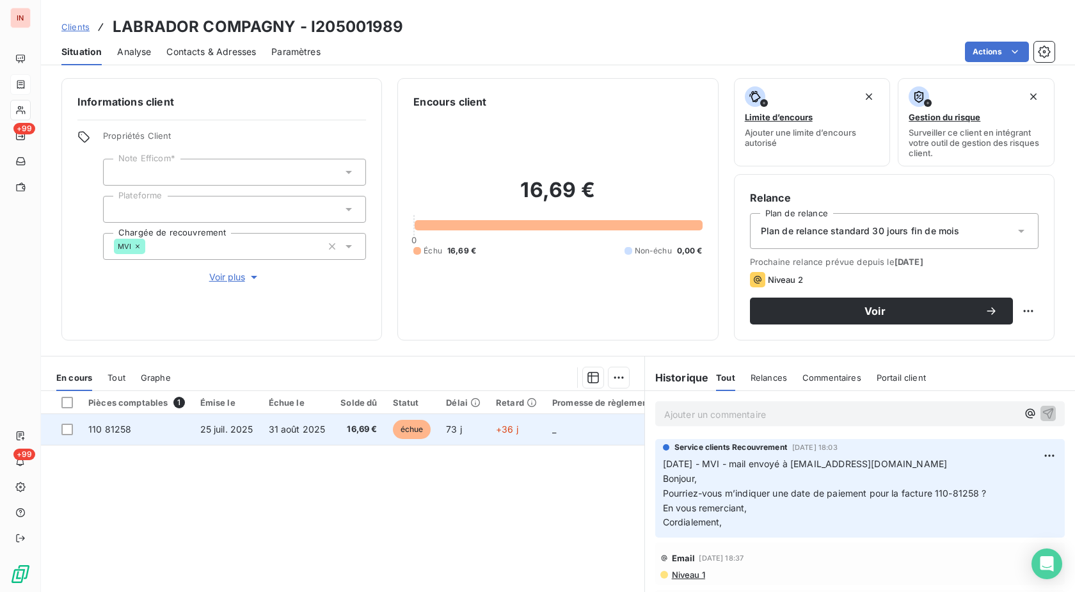
click at [496, 427] on span "+36 j" at bounding box center [507, 429] width 22 height 11
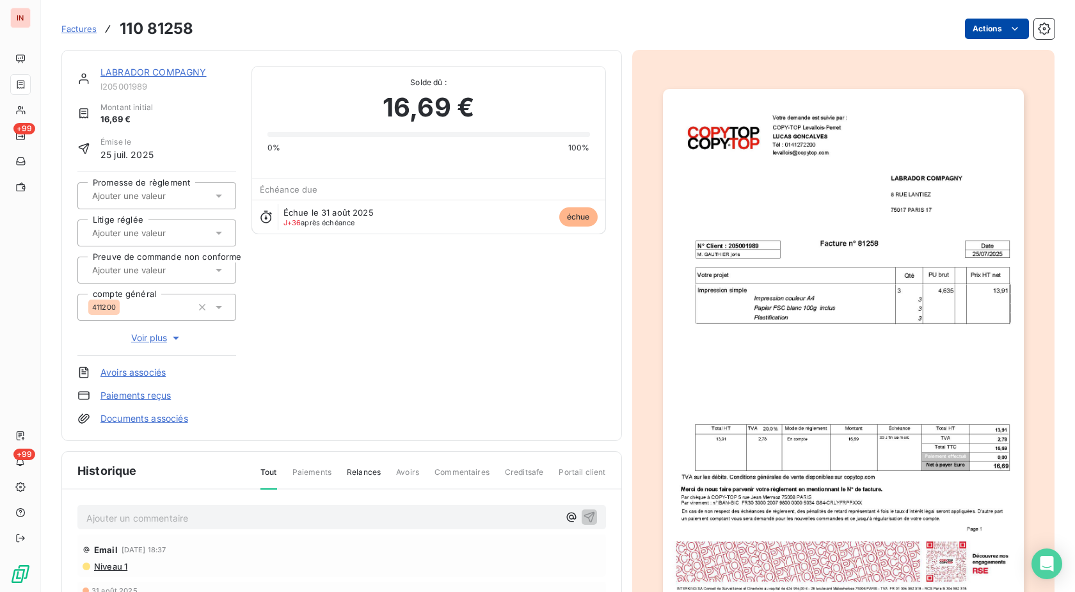
click at [980, 23] on html "IN +99 +99 Factures 110 81258 Actions LABRADOR COMPAGNY I205001989 Montant init…" at bounding box center [537, 296] width 1075 height 592
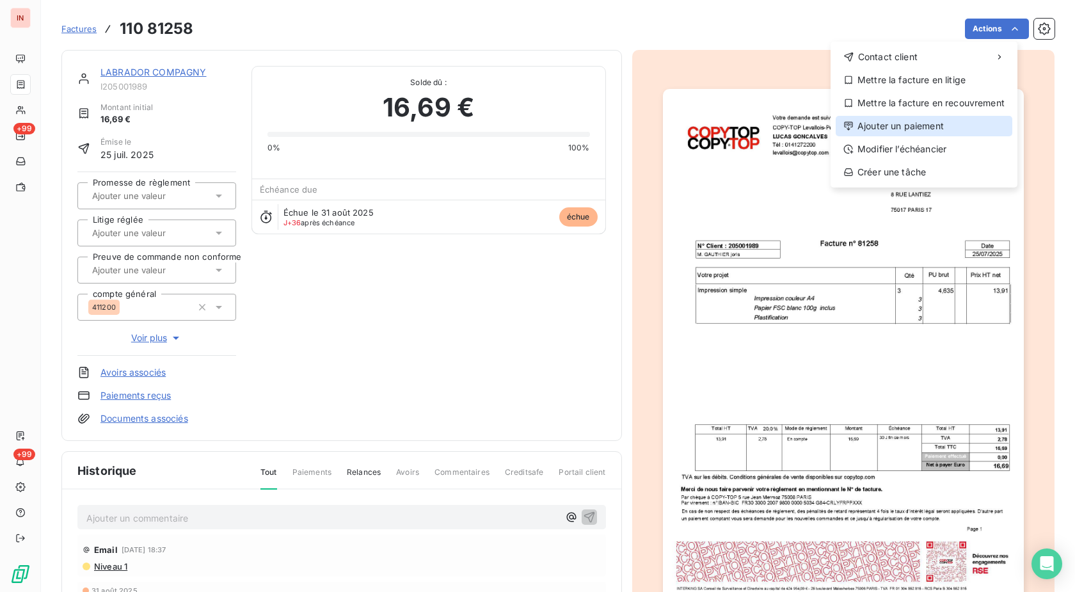
click at [921, 125] on div "Ajouter un paiement" at bounding box center [924, 126] width 177 height 20
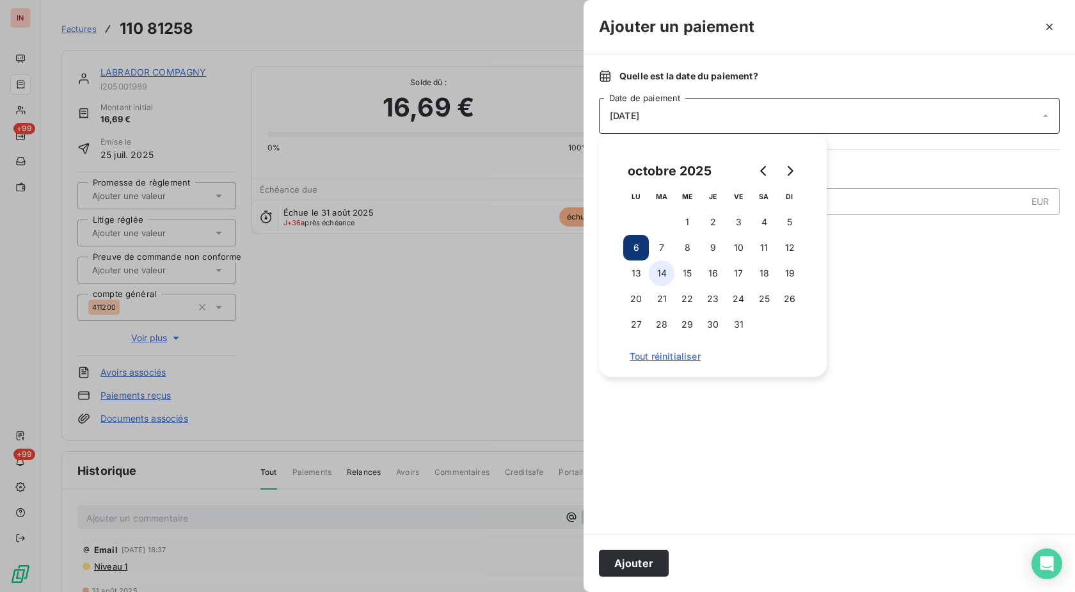
click at [667, 271] on button "14" at bounding box center [662, 273] width 26 height 26
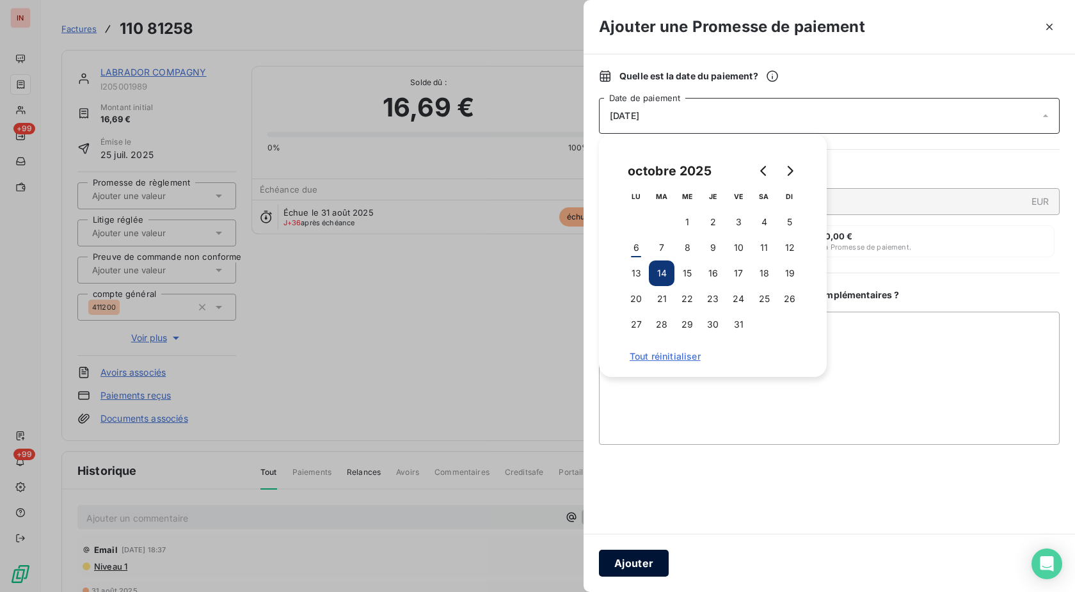
click at [661, 563] on button "Ajouter" at bounding box center [634, 563] width 70 height 27
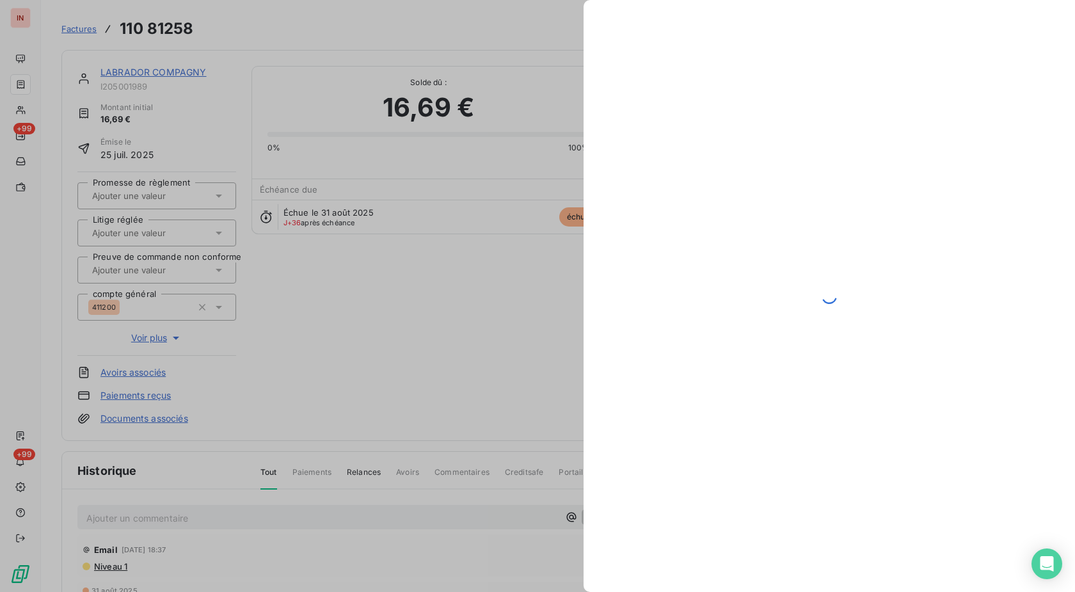
click at [171, 195] on input "text" at bounding box center [155, 196] width 129 height 12
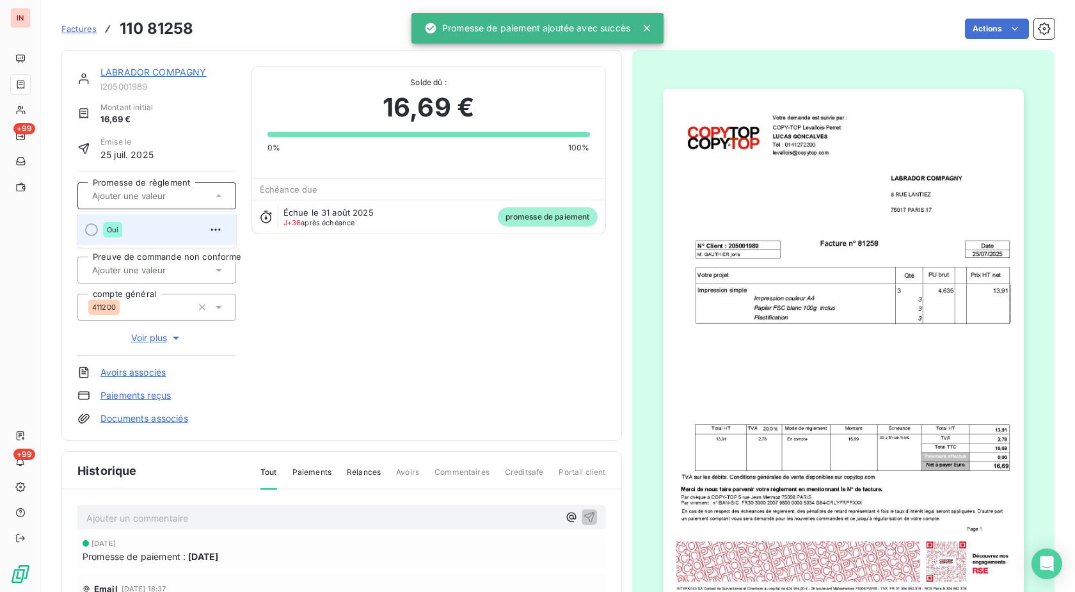
click at [172, 219] on div "Oui" at bounding box center [164, 229] width 123 height 20
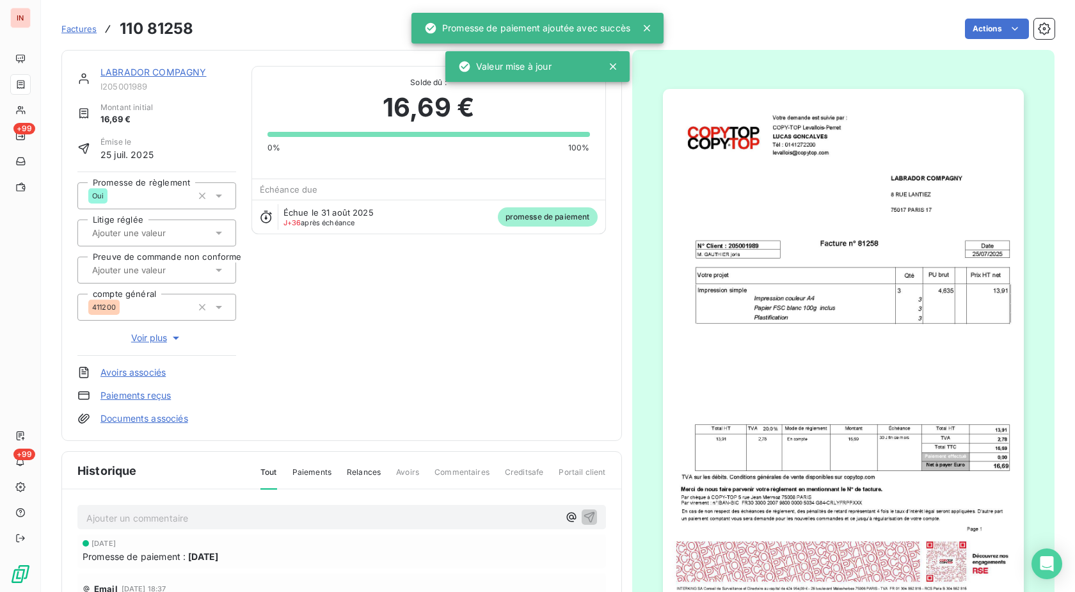
click at [164, 71] on link "LABRADOR COMPAGNY" at bounding box center [153, 72] width 106 height 11
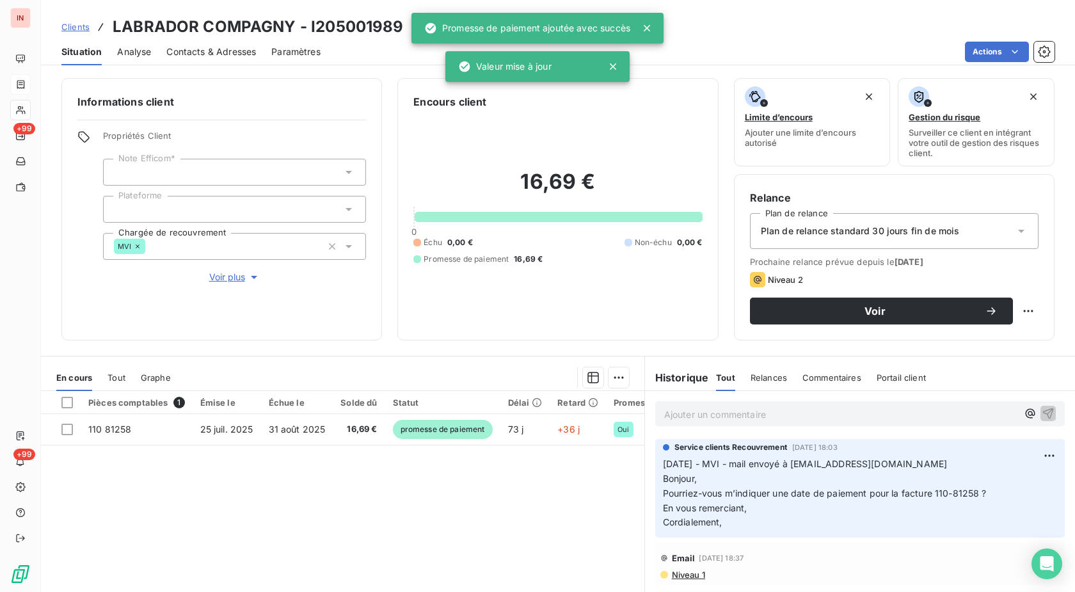
click at [737, 420] on p "Ajouter un commentaire ﻿" at bounding box center [840, 414] width 353 height 16
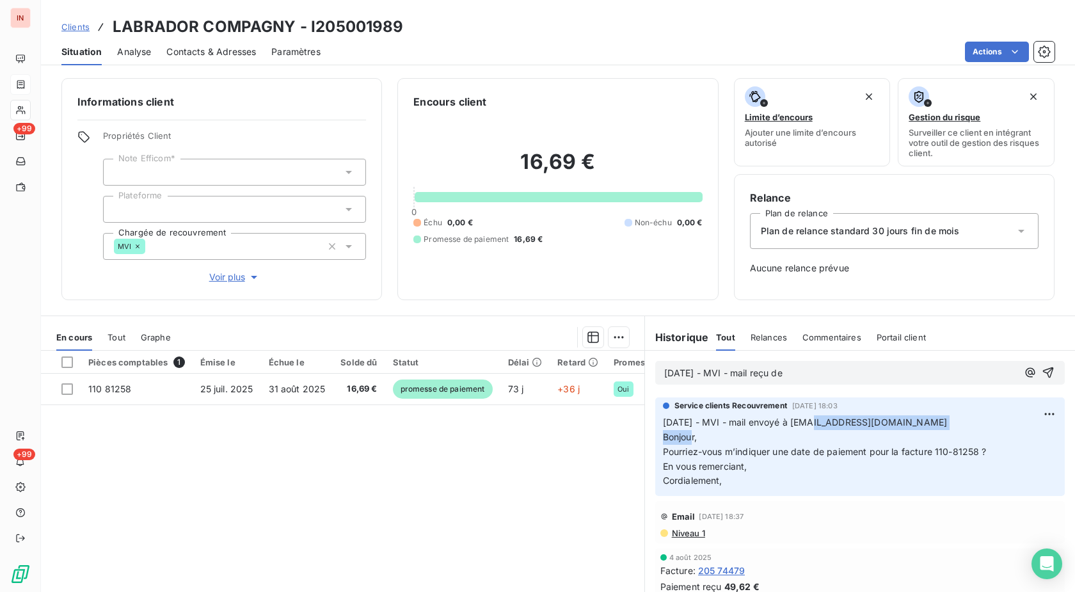
drag, startPoint x: 806, startPoint y: 423, endPoint x: 967, endPoint y: 423, distance: 161.2
click at [967, 423] on p "[DATE] - MVI - mail envoyé à [EMAIL_ADDRESS][DOMAIN_NAME] Bonjour, Pourriez-vou…" at bounding box center [860, 451] width 394 height 73
copy span "[EMAIL_ADDRESS][DOMAIN_NAME]"
click at [870, 376] on p "[DATE] - MVI - mail reçu de" at bounding box center [840, 373] width 353 height 15
click at [757, 381] on p "[DATE] - MVI - mail reçu de [EMAIL_ADDRESS][DOMAIN_NAME]" at bounding box center [840, 373] width 353 height 15
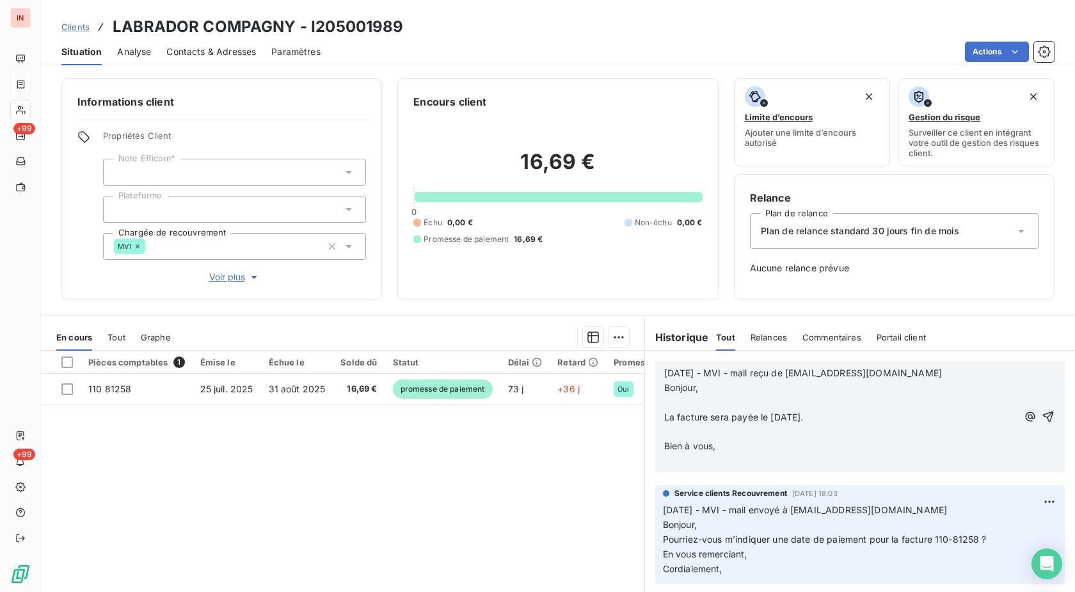
click at [665, 399] on p "﻿" at bounding box center [840, 402] width 353 height 15
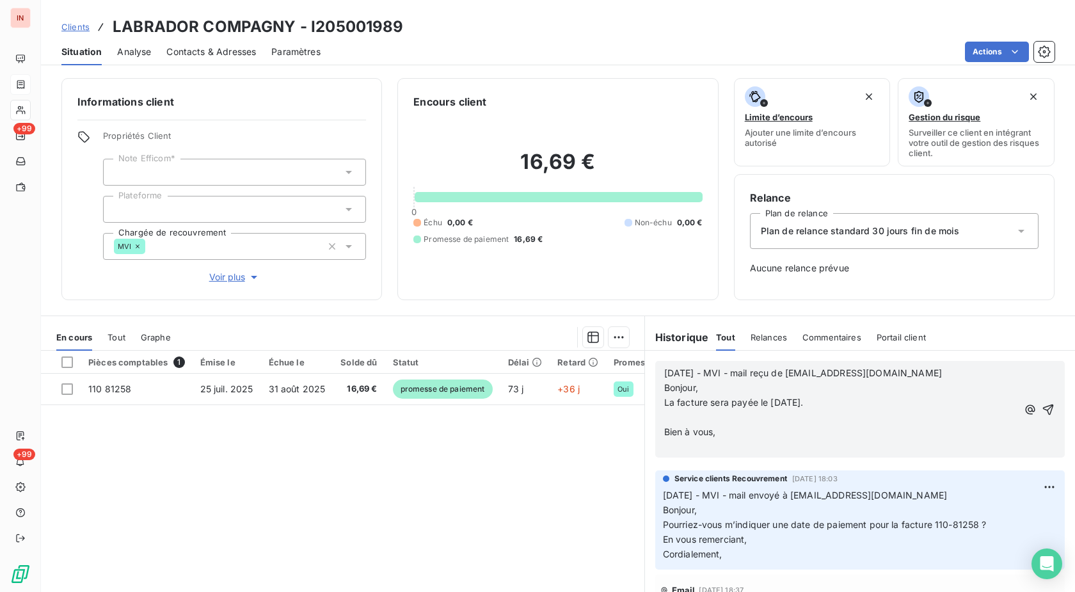
click at [680, 422] on p "﻿" at bounding box center [840, 417] width 353 height 15
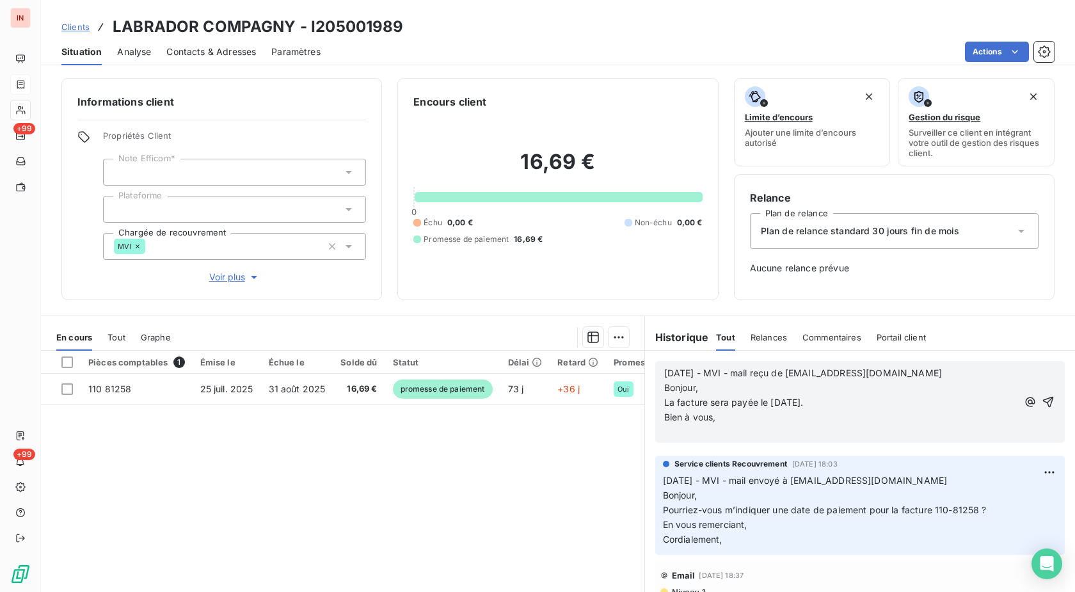
click at [679, 429] on p "﻿" at bounding box center [840, 432] width 353 height 15
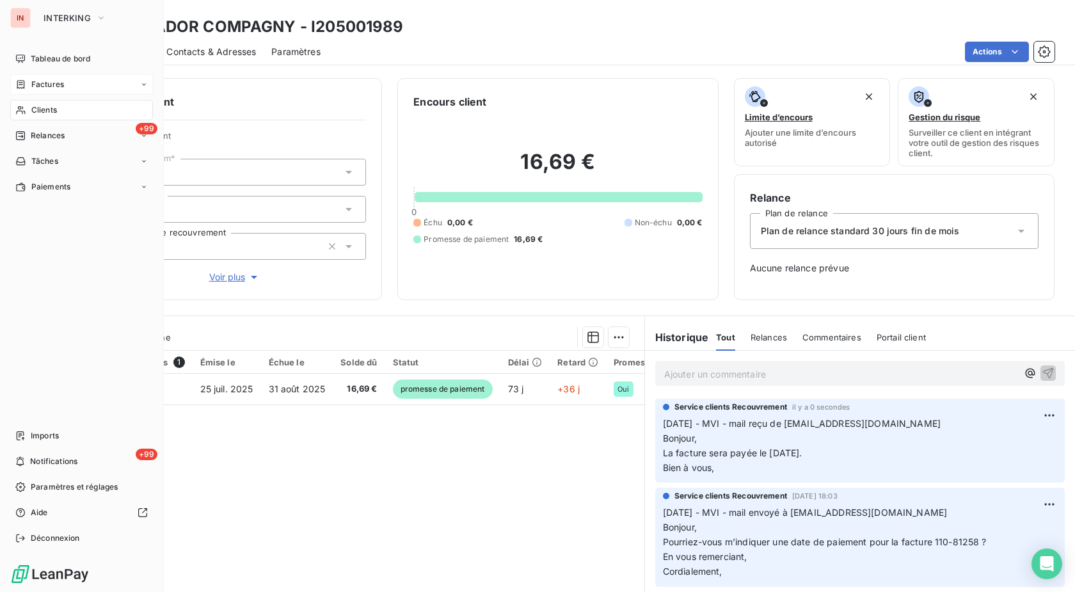
click at [49, 115] on span "Clients" at bounding box center [44, 110] width 26 height 12
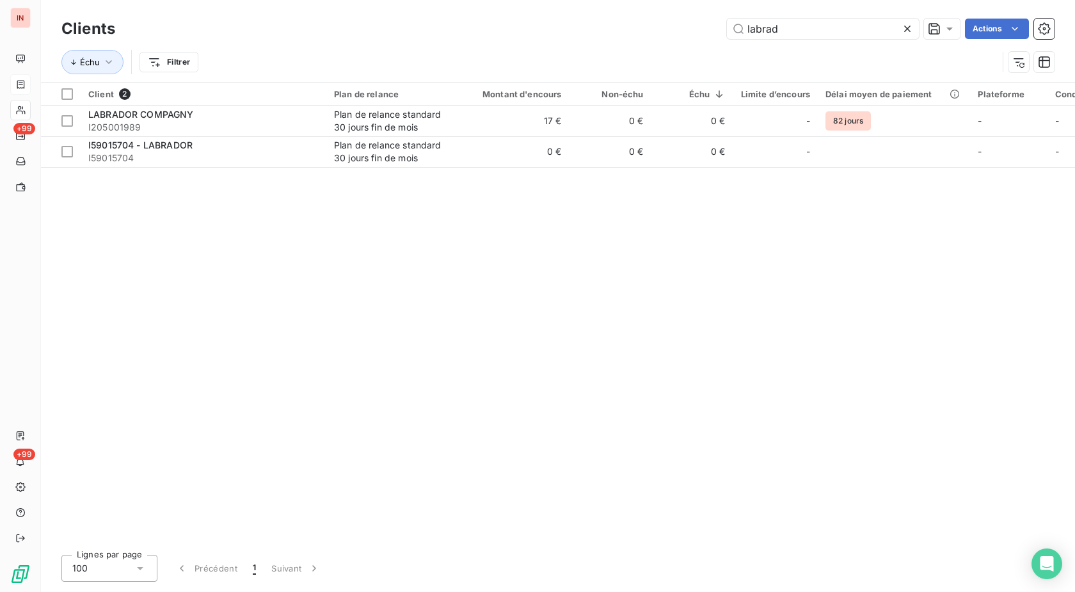
drag, startPoint x: 798, startPoint y: 27, endPoint x: 562, endPoint y: 31, distance: 235.5
click at [727, 30] on input "labrad" at bounding box center [823, 29] width 192 height 20
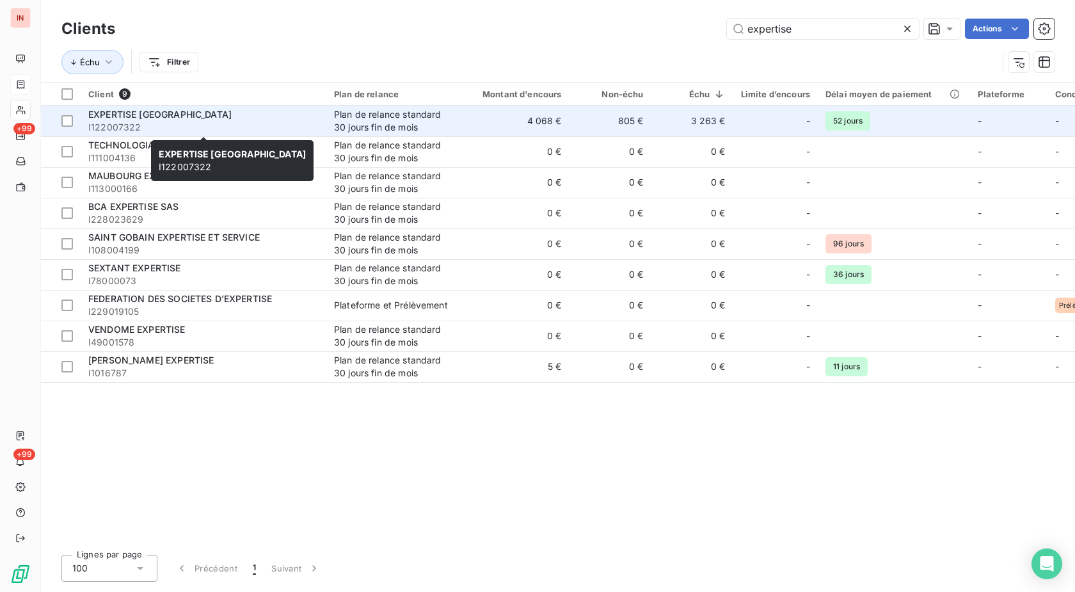
type input "expertise"
click at [268, 122] on span "I122007322" at bounding box center [203, 127] width 230 height 13
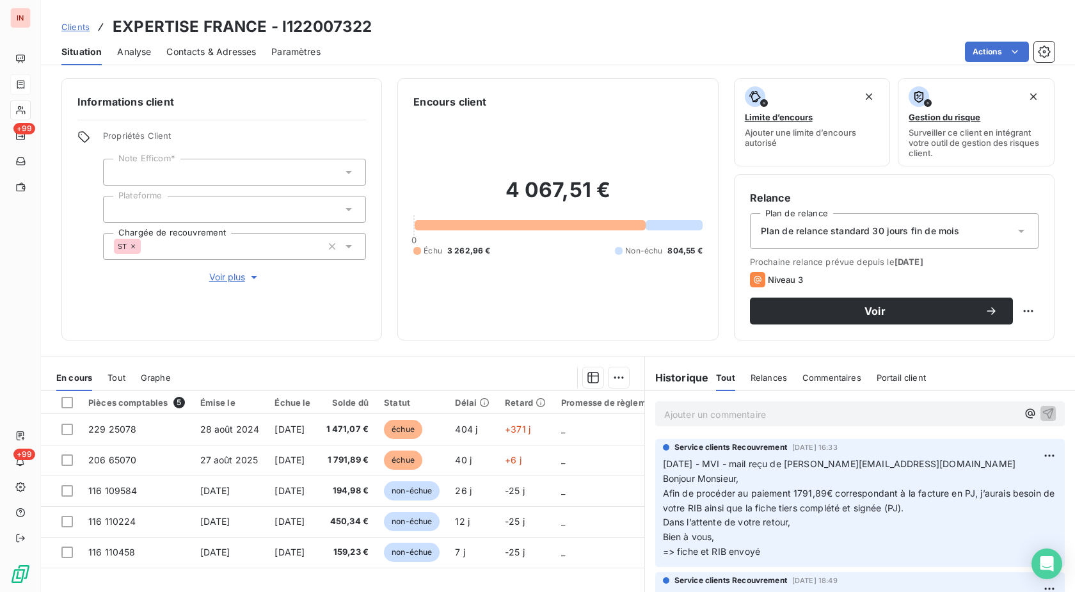
click at [717, 416] on p "Ajouter un commentaire ﻿" at bounding box center [840, 414] width 353 height 16
drag, startPoint x: 745, startPoint y: 461, endPoint x: 951, endPoint y: 456, distance: 206.7
click at [951, 456] on p "[DATE] - MVI - mail reçu de [PERSON_NAME][EMAIL_ADDRESS][DOMAIN_NAME] Bonjour M…" at bounding box center [860, 507] width 394 height 102
copy span "mail reçu de [PERSON_NAME][EMAIL_ADDRESS][DOMAIN_NAME]"
click at [806, 408] on p "[DATE] - MVI -" at bounding box center [840, 413] width 353 height 15
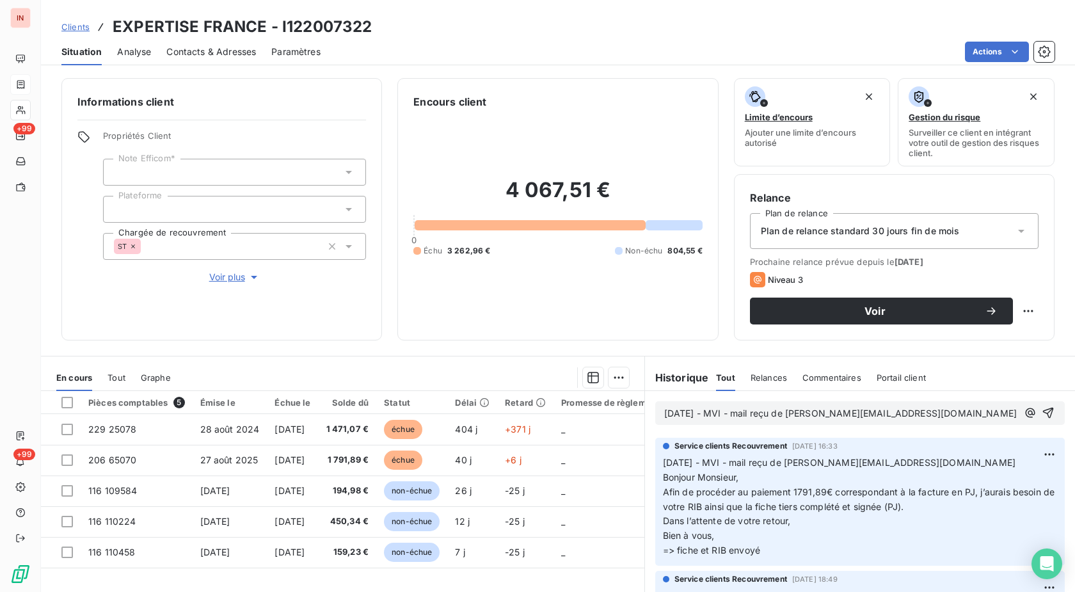
click at [758, 421] on p "[DATE] - MVI - mail reçu de [PERSON_NAME][EMAIL_ADDRESS][DOMAIN_NAME]" at bounding box center [840, 413] width 353 height 15
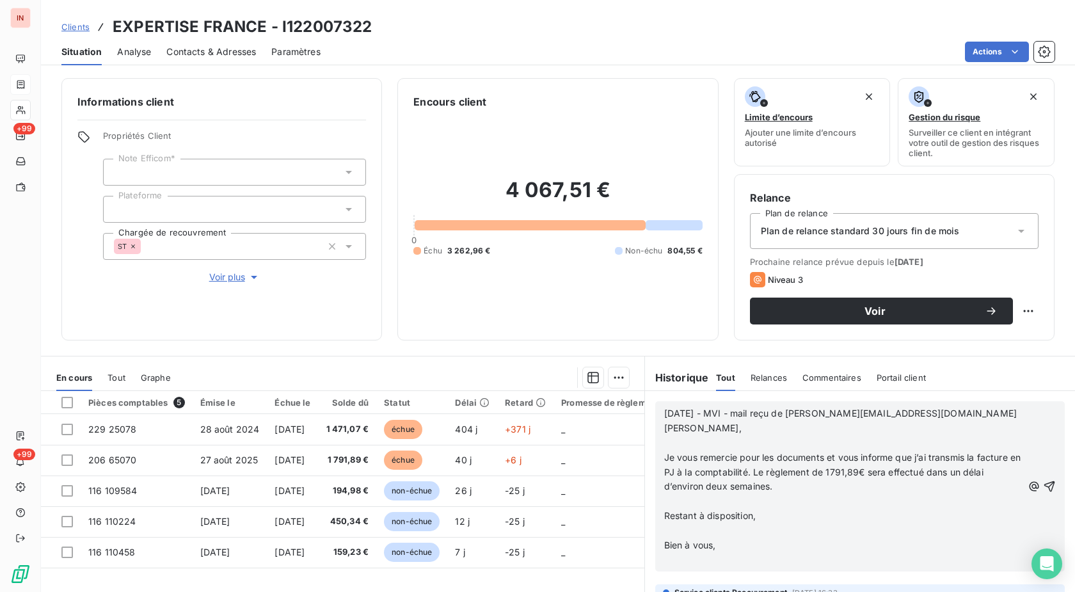
click at [669, 440] on p "﻿" at bounding box center [843, 443] width 358 height 15
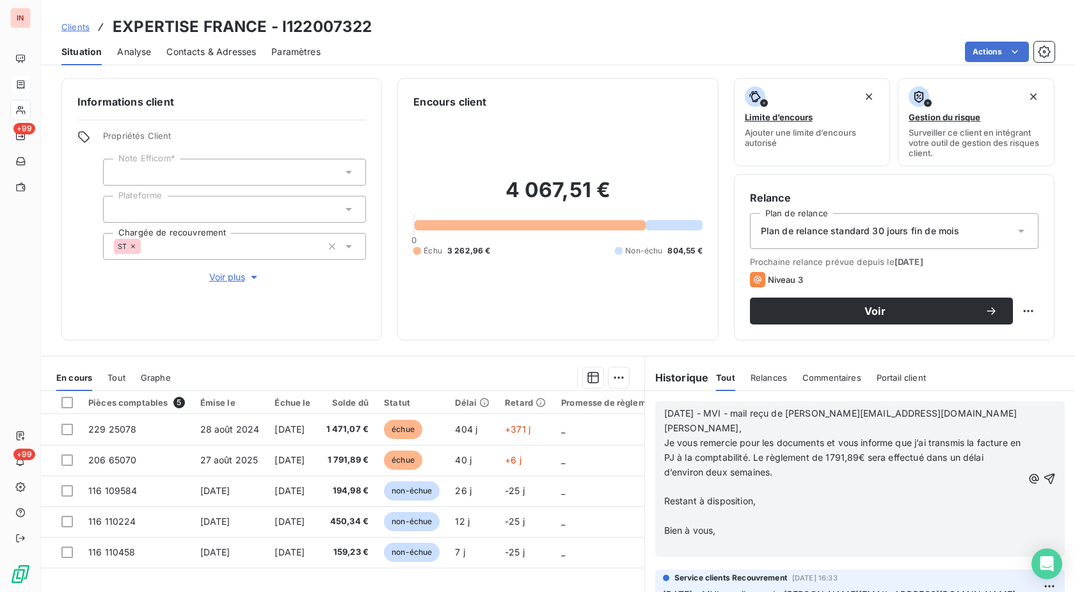
click at [684, 488] on p "﻿" at bounding box center [843, 486] width 358 height 15
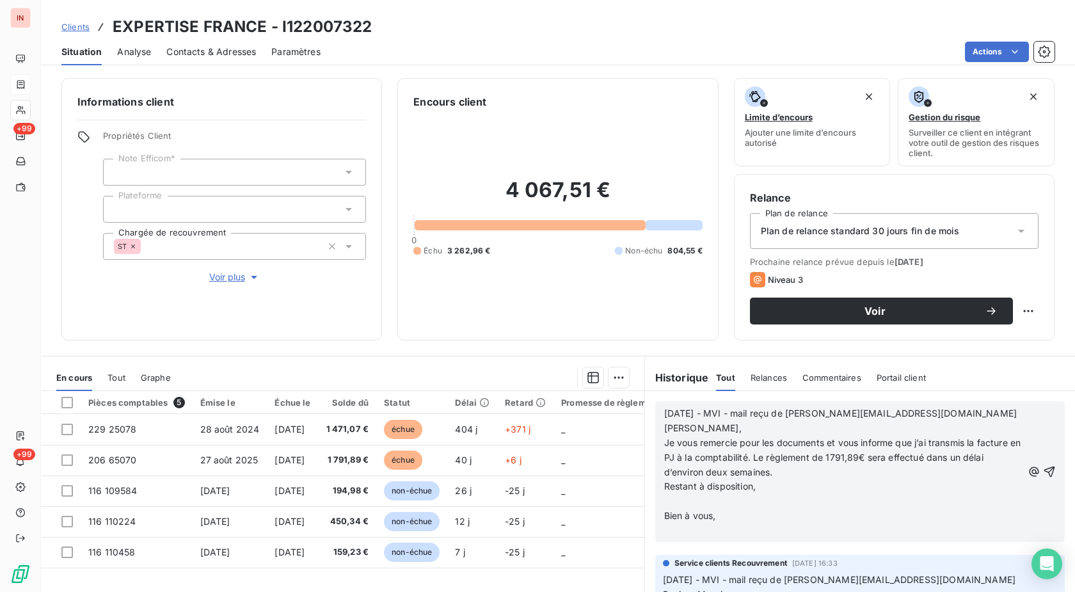
click at [681, 500] on p "﻿" at bounding box center [843, 501] width 358 height 15
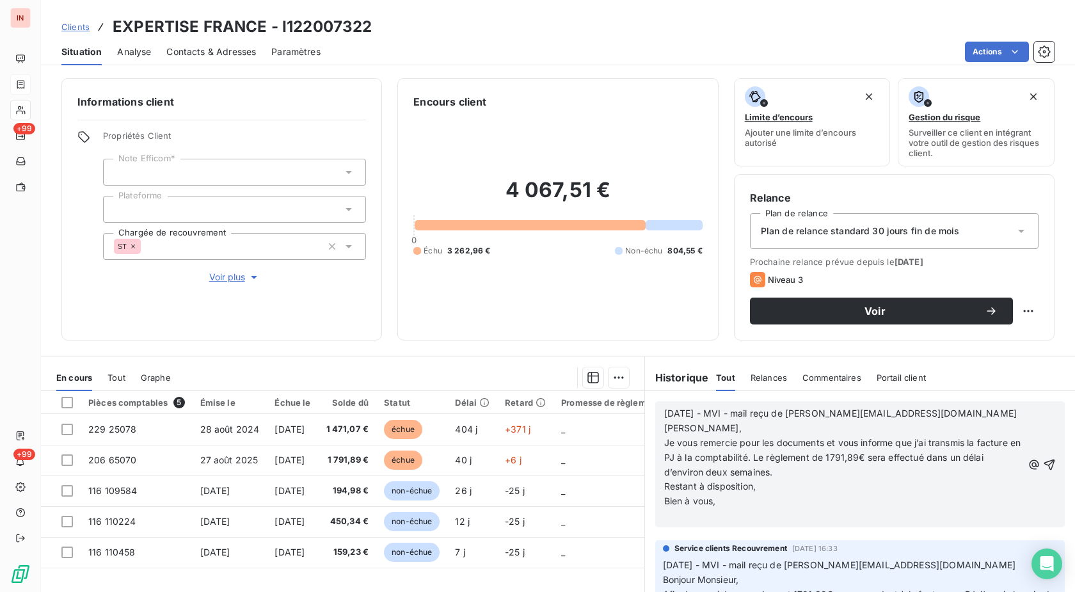
click at [679, 516] on p "﻿" at bounding box center [843, 516] width 358 height 15
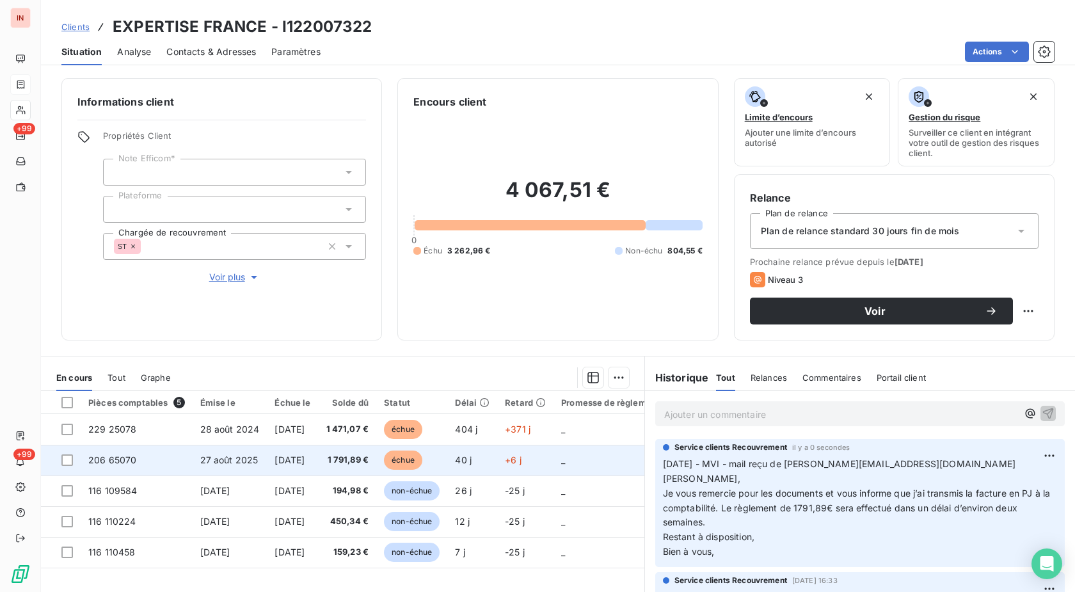
click at [377, 459] on td "1 791,89 €" at bounding box center [348, 460] width 58 height 31
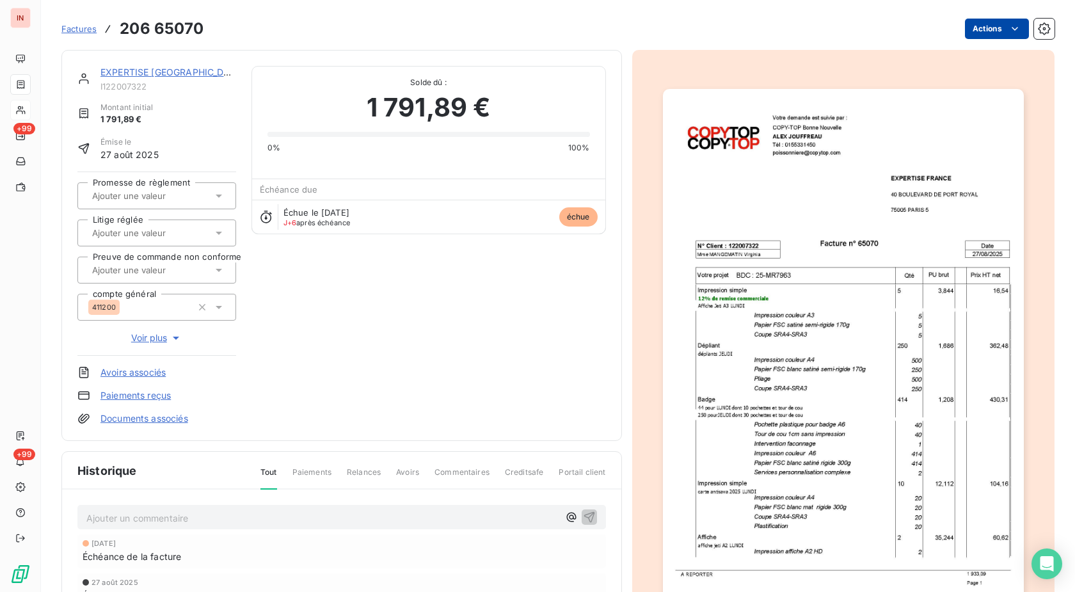
click at [962, 33] on html "IN +99 +99 Factures 206 65070 Actions EXPERTISE [GEOGRAPHIC_DATA] I122007322 Mo…" at bounding box center [537, 296] width 1075 height 592
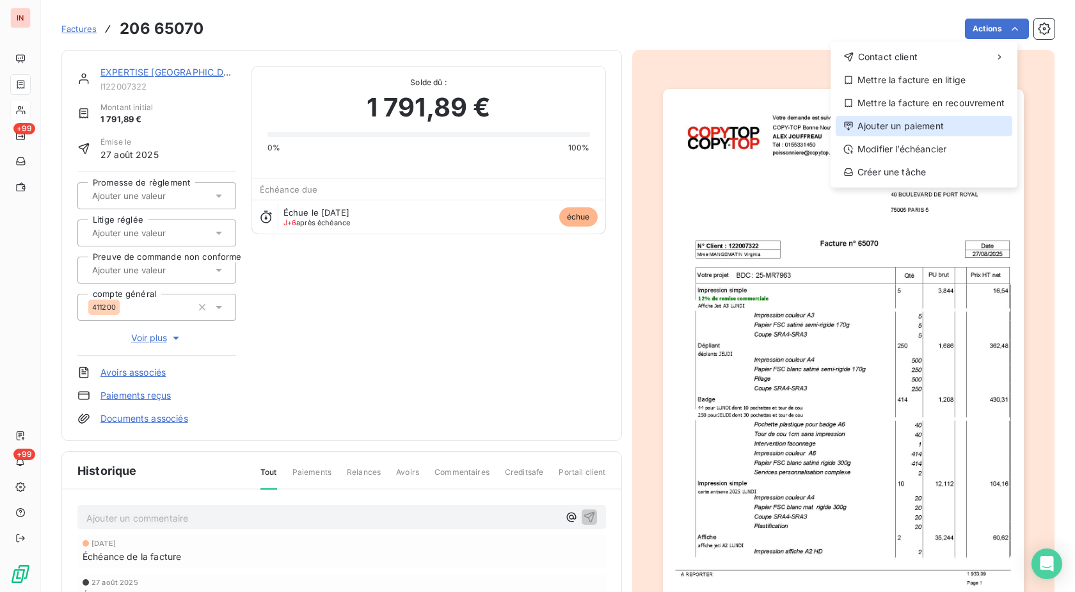
click at [913, 130] on div "Ajouter un paiement" at bounding box center [924, 126] width 177 height 20
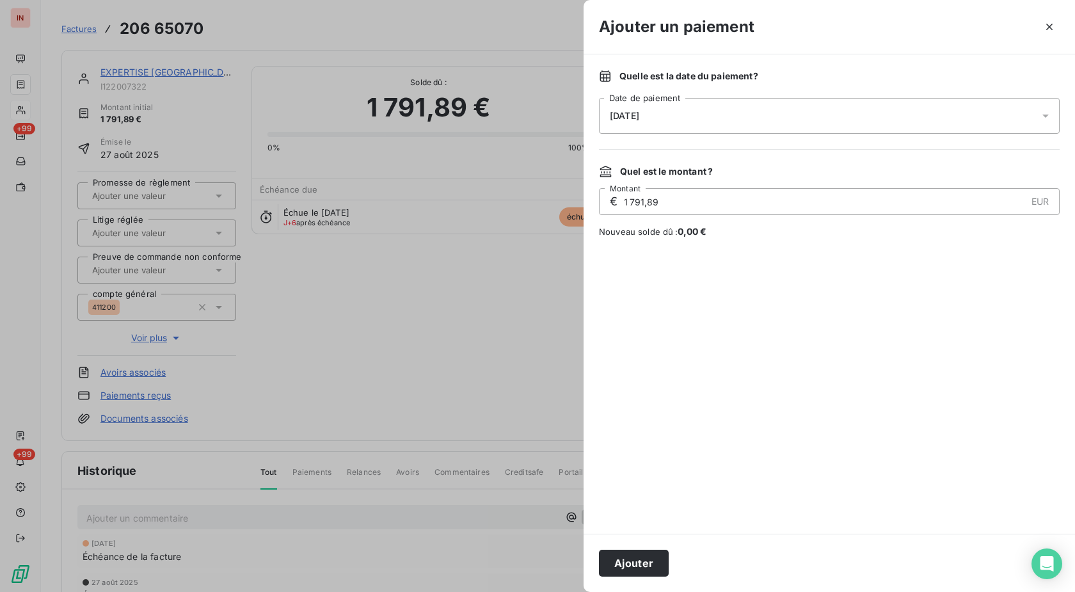
click at [817, 115] on div "[DATE]" at bounding box center [829, 116] width 461 height 36
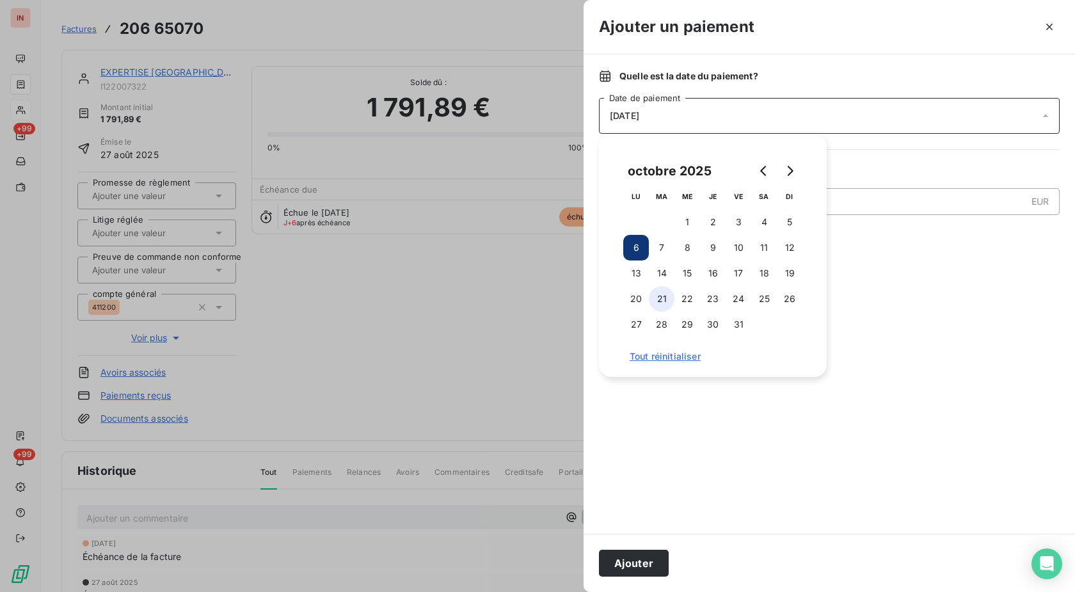
click at [663, 301] on button "21" at bounding box center [662, 299] width 26 height 26
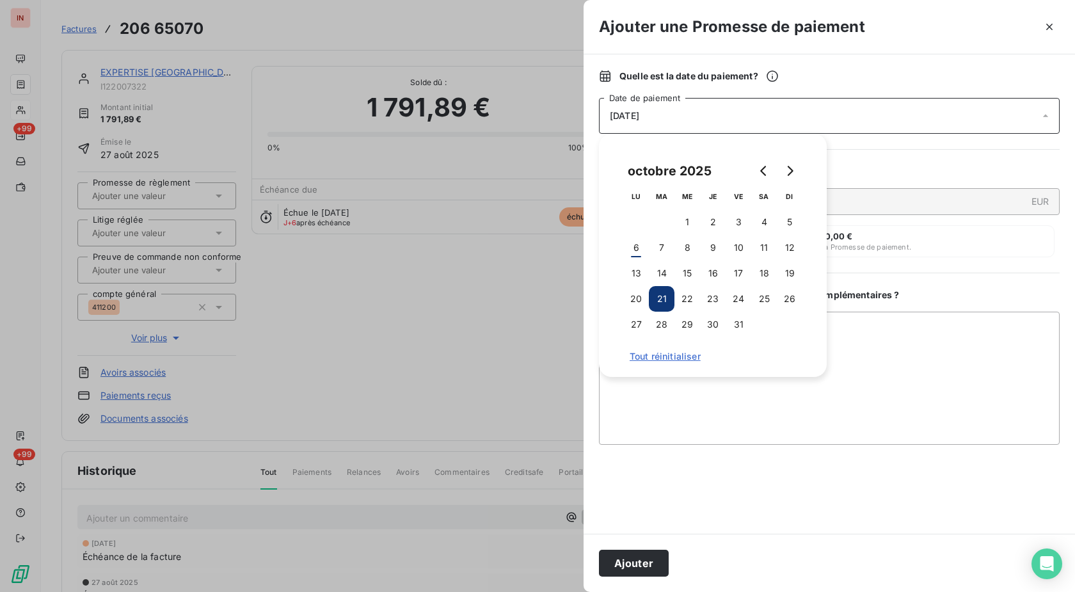
click at [658, 554] on button "Ajouter" at bounding box center [634, 563] width 70 height 27
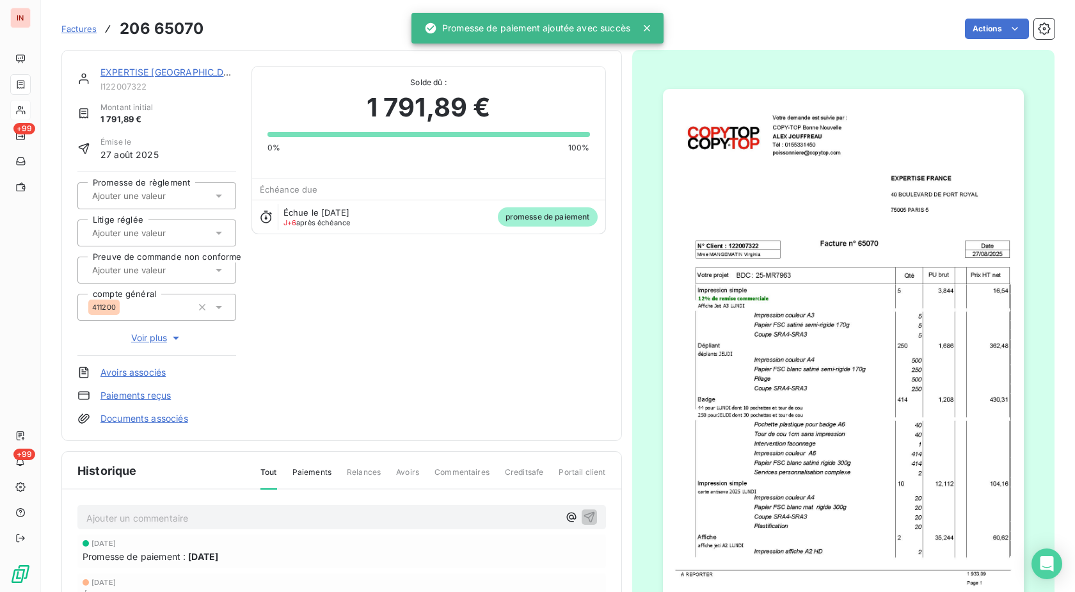
click at [186, 197] on input "text" at bounding box center [155, 196] width 129 height 12
click at [182, 224] on div "Oui" at bounding box center [164, 229] width 123 height 20
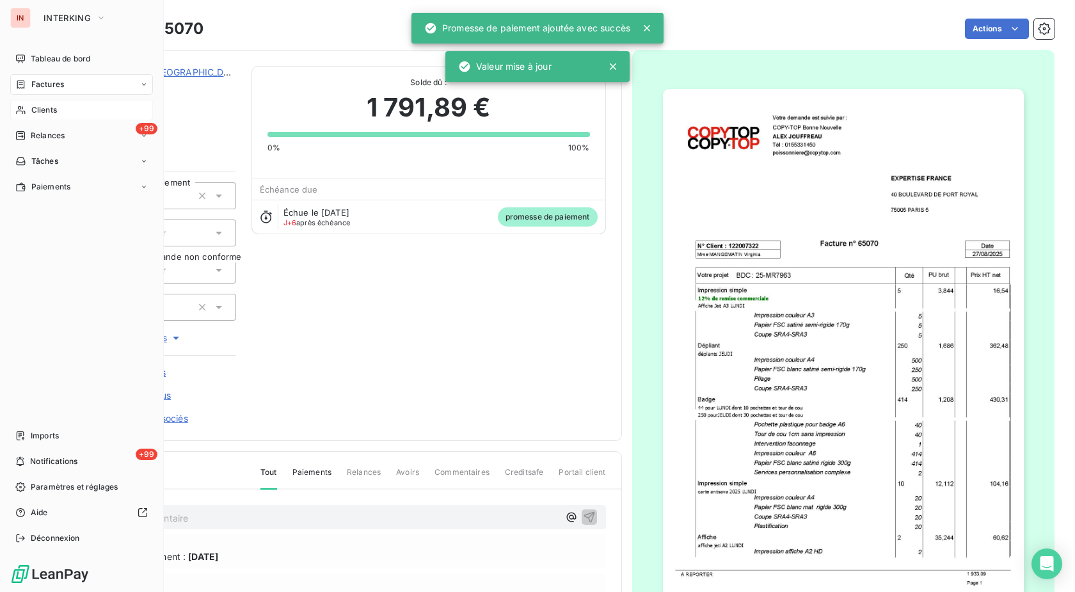
drag, startPoint x: 27, startPoint y: 54, endPoint x: 171, endPoint y: 58, distance: 144.0
click at [29, 54] on div "Tableau de bord" at bounding box center [81, 59] width 143 height 20
